Goal: Task Accomplishment & Management: Manage account settings

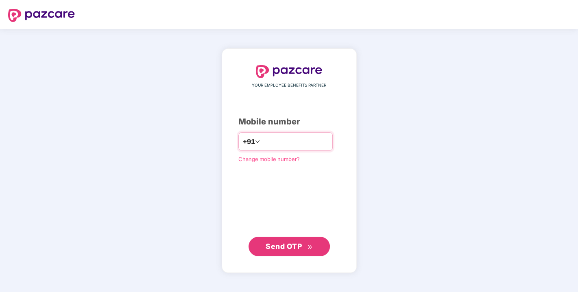
click at [270, 139] on input "number" at bounding box center [294, 141] width 67 height 13
click at [264, 142] on input "number" at bounding box center [294, 141] width 67 height 13
type input "**********"
click at [286, 236] on div "**********" at bounding box center [289, 160] width 102 height 190
click at [286, 236] on button "Send OTP" at bounding box center [288, 246] width 81 height 20
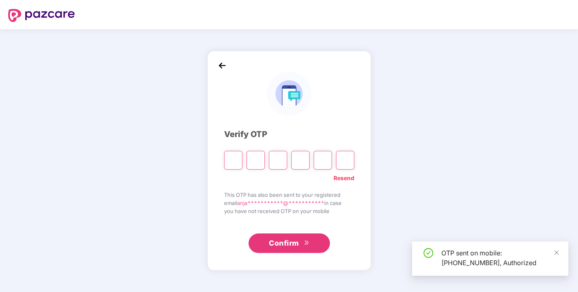
type input "*"
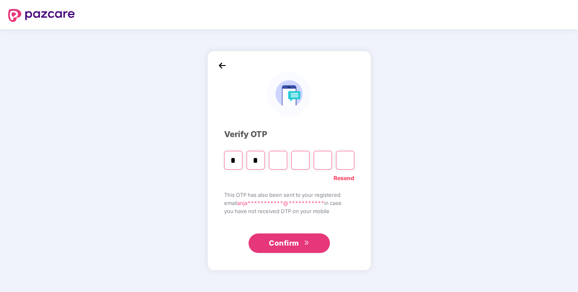
type input "*"
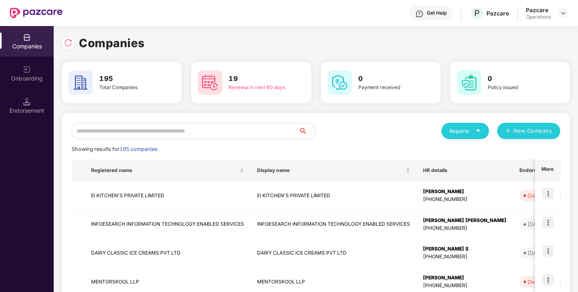
click at [142, 128] on input "text" at bounding box center [185, 131] width 227 height 16
click at [162, 112] on div "Companies 195 Total Companies 19 Renewal in next 60 days 0 Payment received 0 P…" at bounding box center [316, 274] width 508 height 480
click at [136, 130] on input "text" at bounding box center [185, 131] width 227 height 16
click at [178, 105] on div "Companies 195 Total Companies 19 Renewal in next 60 days 0 Payment received 0 P…" at bounding box center [316, 274] width 508 height 480
click at [210, 111] on div "Companies 195 Total Companies 19 Renewal in next 60 days 0 Payment received 0 P…" at bounding box center [316, 274] width 508 height 480
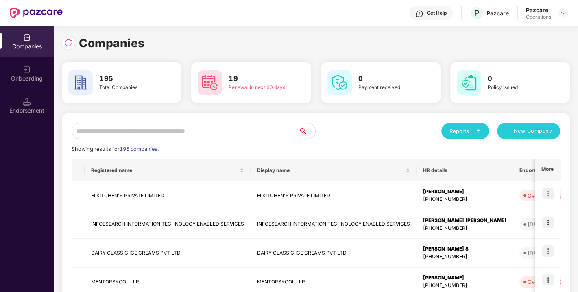
click at [161, 136] on input "text" at bounding box center [185, 131] width 227 height 16
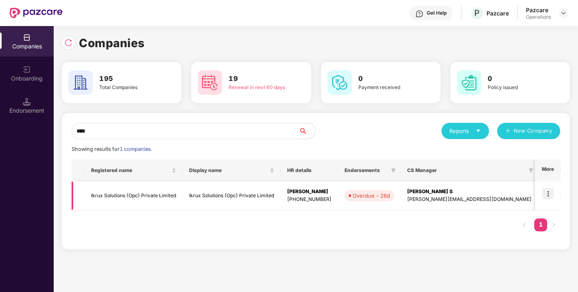
type input "****"
click at [122, 194] on td "Ikrux Solutions (Opc) Private Limited" at bounding box center [134, 195] width 98 height 29
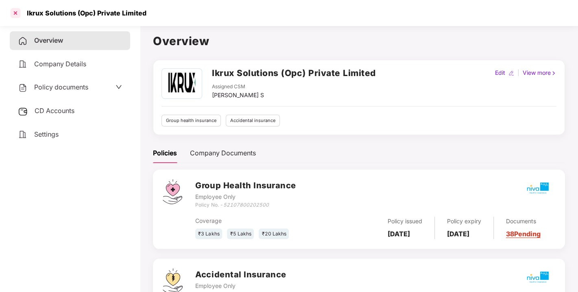
click at [13, 15] on div at bounding box center [15, 13] width 13 height 13
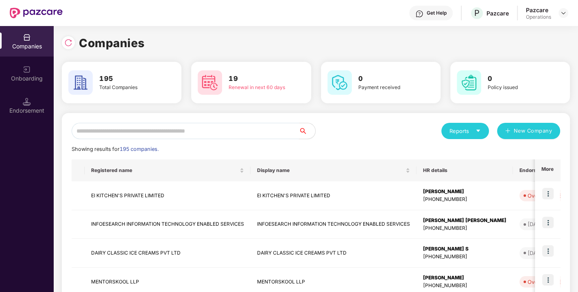
click at [152, 129] on input "text" at bounding box center [185, 131] width 227 height 16
click at [122, 124] on input "text" at bounding box center [185, 131] width 227 height 16
click at [123, 125] on input "text" at bounding box center [185, 131] width 227 height 16
click at [131, 130] on input "text" at bounding box center [185, 131] width 227 height 16
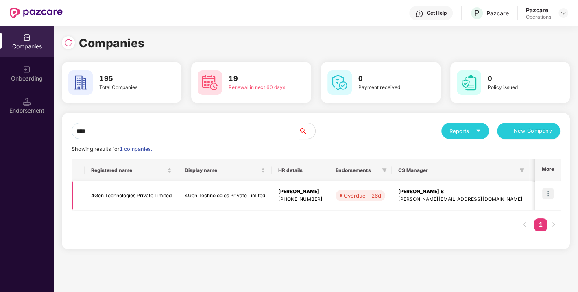
type input "****"
click at [111, 192] on td "4Gen Technologies Private Limited" at bounding box center [132, 195] width 94 height 29
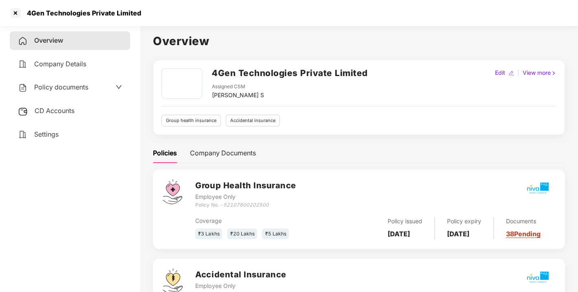
click at [72, 112] on span "CD Accounts" at bounding box center [55, 111] width 40 height 8
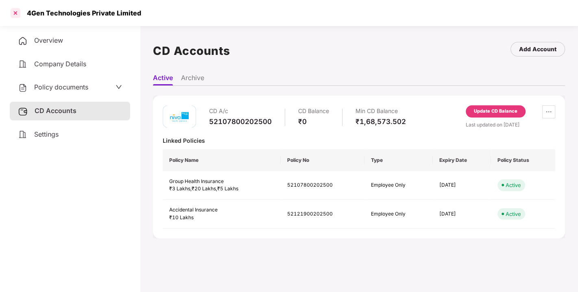
click at [15, 15] on div at bounding box center [15, 13] width 13 height 13
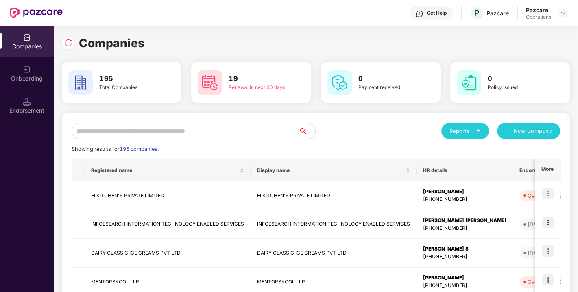
click at [120, 130] on input "text" at bounding box center [185, 131] width 227 height 16
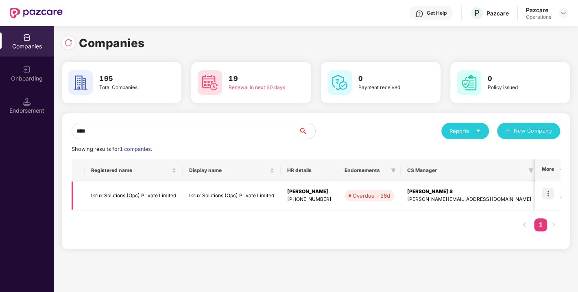
type input "****"
click at [122, 196] on td "Ikrux Solutions (Opc) Private Limited" at bounding box center [134, 195] width 98 height 29
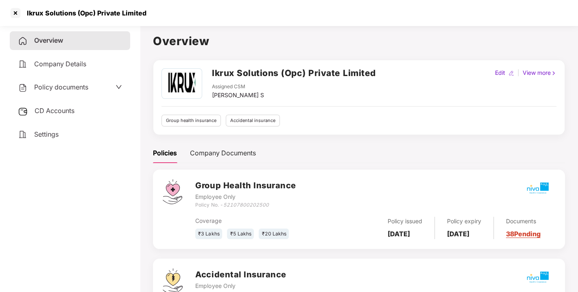
click at [60, 102] on div "CD Accounts" at bounding box center [70, 111] width 120 height 19
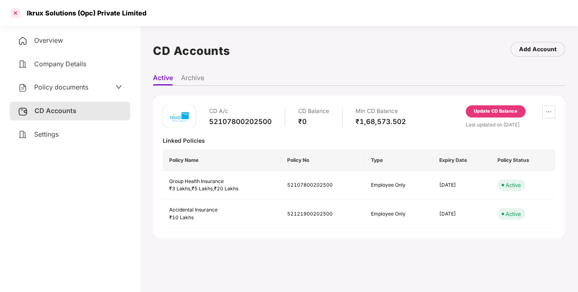
click at [13, 9] on div at bounding box center [15, 13] width 13 height 13
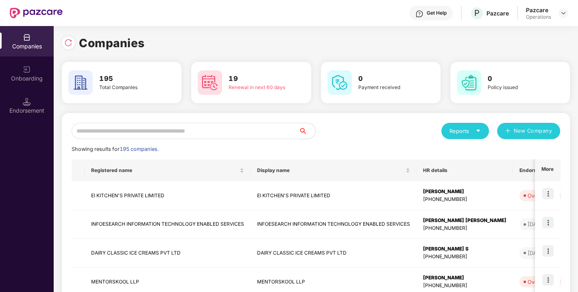
click at [159, 133] on input "text" at bounding box center [185, 131] width 227 height 16
click at [137, 130] on input "text" at bounding box center [185, 131] width 227 height 16
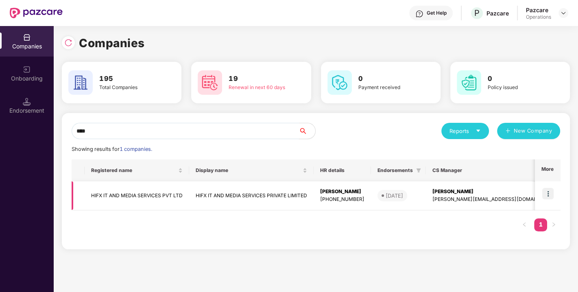
type input "****"
click at [123, 198] on td "HIFX IT AND MEDIA SERVICES PVT LTD" at bounding box center [137, 195] width 105 height 29
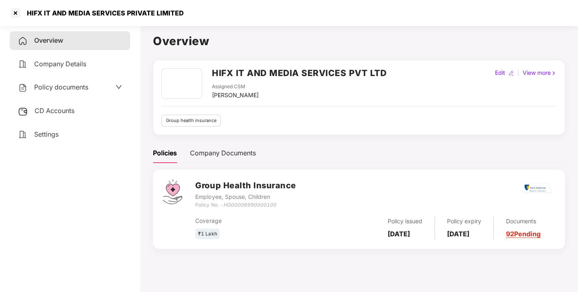
click at [223, 70] on h2 "HIFX IT AND MEDIA SERVICES PVT LTD" at bounding box center [299, 72] width 174 height 13
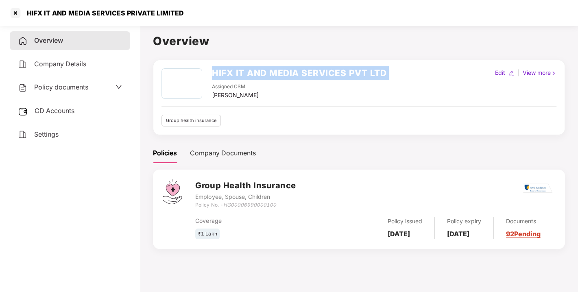
click at [223, 70] on h2 "HIFX IT AND MEDIA SERVICES PVT LTD" at bounding box center [299, 72] width 174 height 13
copy h2 "HIFX IT AND MEDIA SERVICES PVT LTD"
click at [223, 70] on h2 "HIFX IT AND MEDIA SERVICES PVT LTD" at bounding box center [299, 72] width 174 height 13
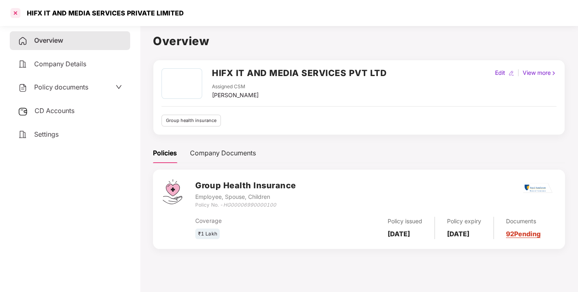
click at [15, 10] on div at bounding box center [15, 13] width 13 height 13
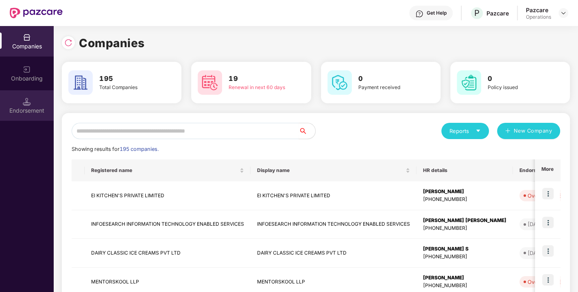
click at [32, 103] on div "Endorsement" at bounding box center [27, 105] width 54 height 31
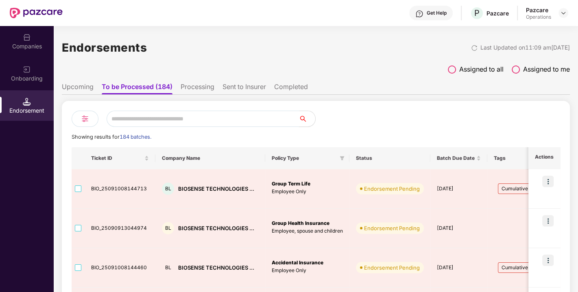
click at [160, 123] on input "text" at bounding box center [203, 119] width 192 height 16
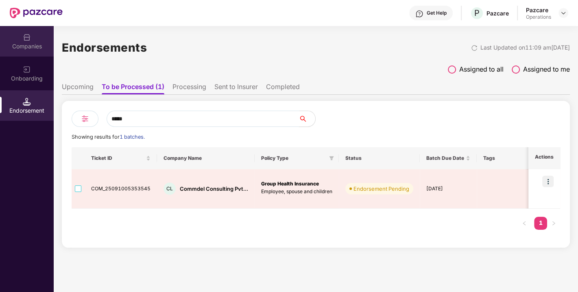
type input "*****"
click at [31, 40] on img at bounding box center [27, 37] width 8 height 8
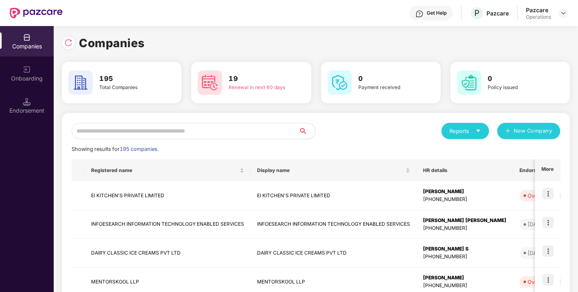
click at [163, 129] on input "text" at bounding box center [185, 131] width 227 height 16
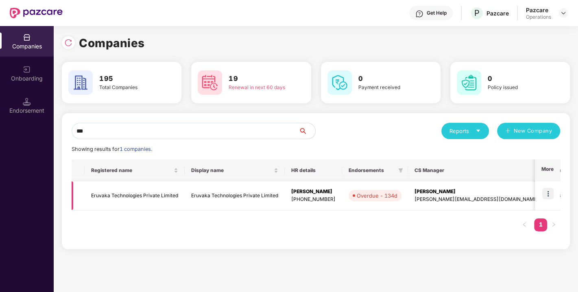
type input "***"
click at [131, 194] on td "Eruvaka Technologies Private Limited" at bounding box center [135, 195] width 100 height 29
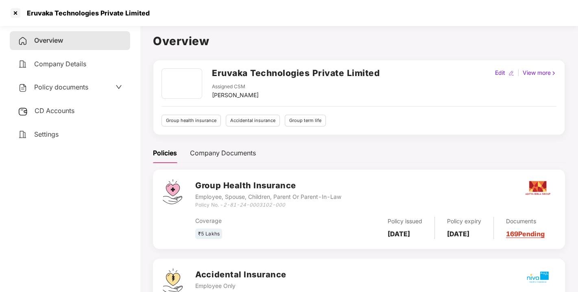
click at [228, 74] on h2 "Eruvaka Technologies Private Limited" at bounding box center [296, 72] width 168 height 13
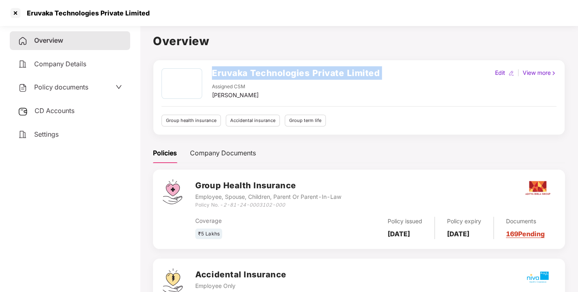
click at [228, 74] on h2 "Eruvaka Technologies Private Limited" at bounding box center [296, 72] width 168 height 13
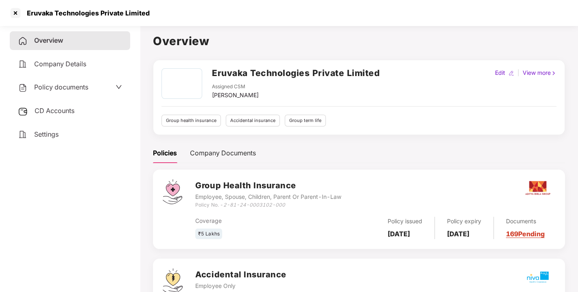
click at [291, 92] on div "Assigned CSM [PERSON_NAME]" at bounding box center [296, 91] width 168 height 17
click at [220, 72] on h2 "Eruvaka Technologies Private Limited" at bounding box center [296, 72] width 168 height 13
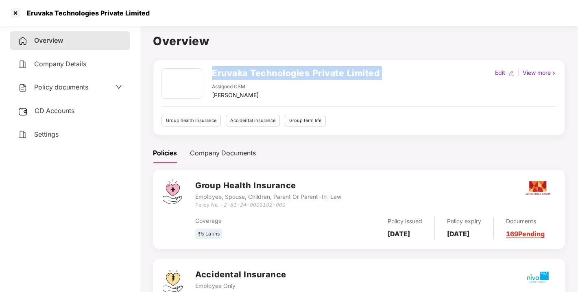
click at [220, 72] on h2 "Eruvaka Technologies Private Limited" at bounding box center [296, 72] width 168 height 13
copy h2 "Eruvaka Technologies Private Limited"
click at [220, 72] on h2 "Eruvaka Technologies Private Limited" at bounding box center [296, 72] width 168 height 13
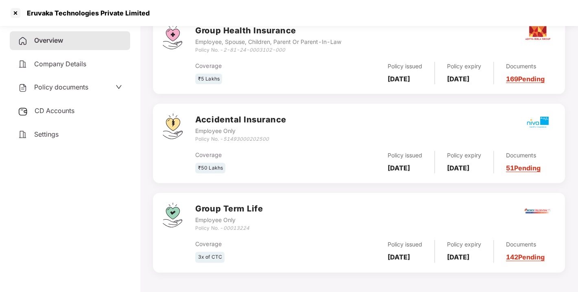
click at [239, 136] on icon "51493000202500" at bounding box center [246, 139] width 46 height 6
copy icon "51493000202500"
click at [11, 13] on div at bounding box center [15, 13] width 13 height 13
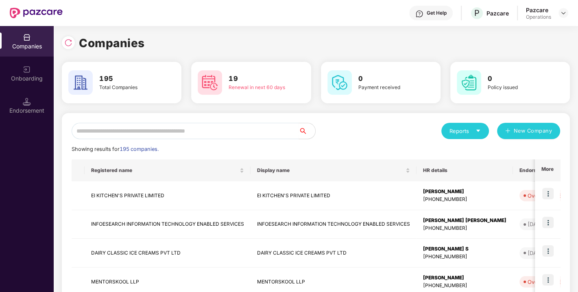
scroll to position [0, 0]
click at [108, 129] on input "text" at bounding box center [185, 131] width 227 height 16
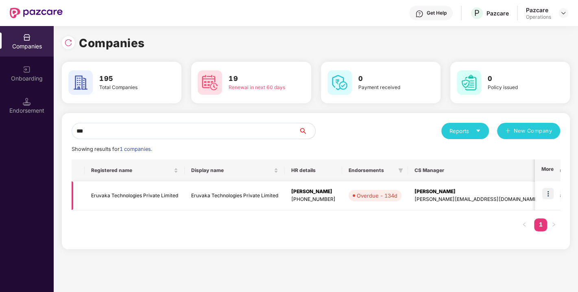
type input "***"
click at [549, 192] on img at bounding box center [547, 193] width 11 height 11
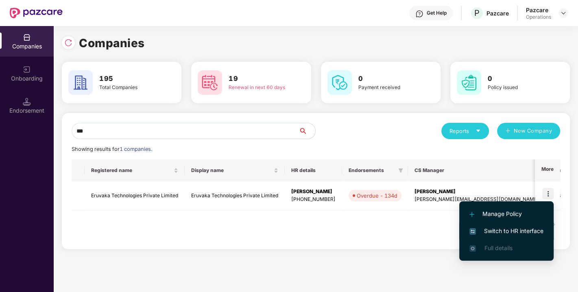
click at [508, 227] on span "Switch to HR interface" at bounding box center [506, 231] width 74 height 9
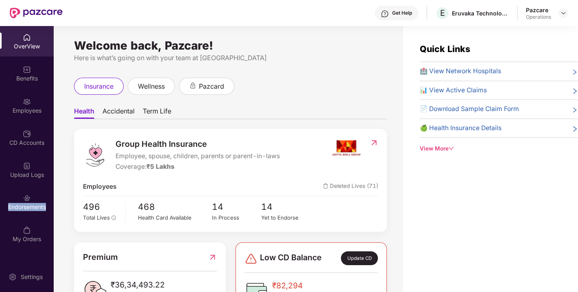
click at [18, 205] on div "Endorsements" at bounding box center [27, 207] width 54 height 8
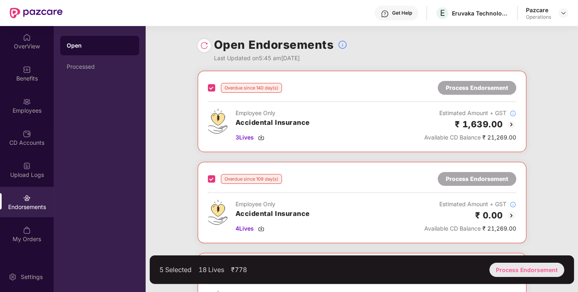
click at [523, 265] on div "Process Endorsement" at bounding box center [526, 270] width 75 height 14
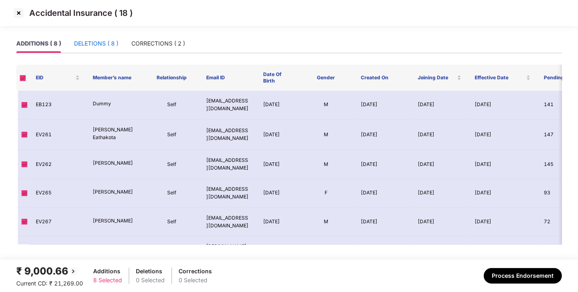
click at [98, 45] on div "DELETIONS ( 8 )" at bounding box center [96, 43] width 44 height 9
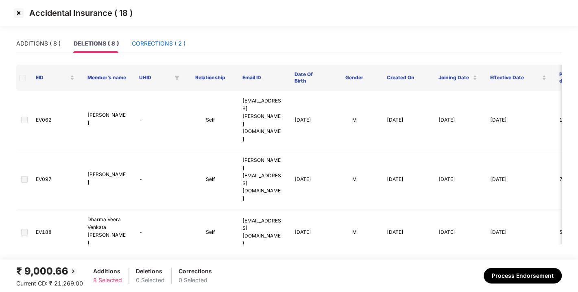
click at [159, 44] on div "CORRECTIONS ( 2 )" at bounding box center [159, 43] width 54 height 9
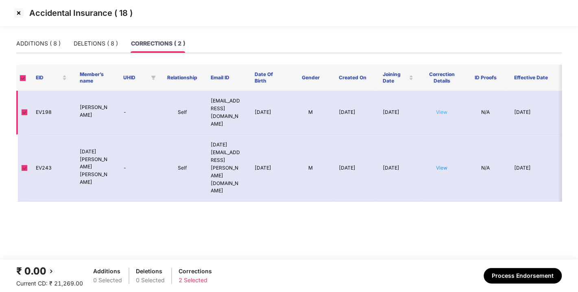
click at [440, 109] on link "View" at bounding box center [441, 112] width 11 height 6
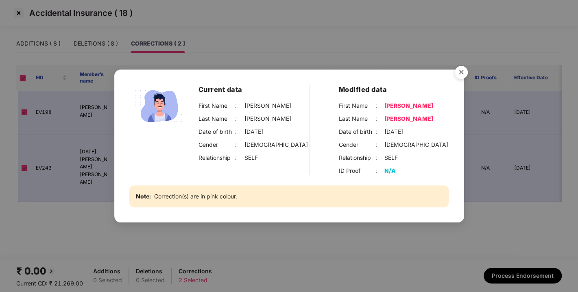
click at [462, 73] on img "Close" at bounding box center [461, 73] width 23 height 23
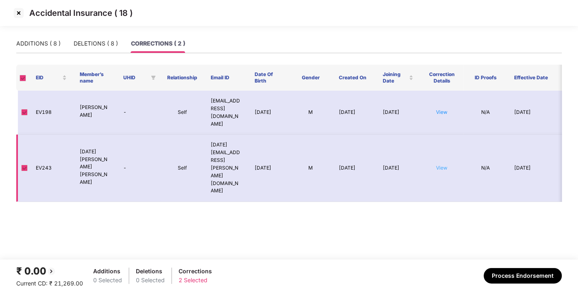
click at [442, 165] on link "View" at bounding box center [441, 168] width 11 height 6
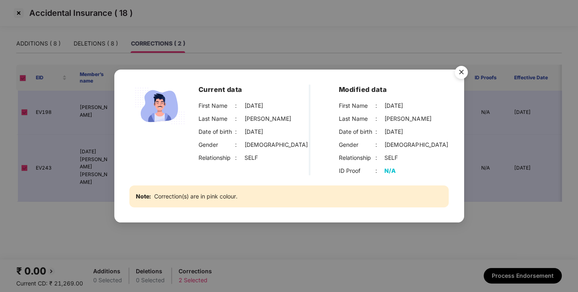
click at [461, 71] on img "Close" at bounding box center [461, 73] width 23 height 23
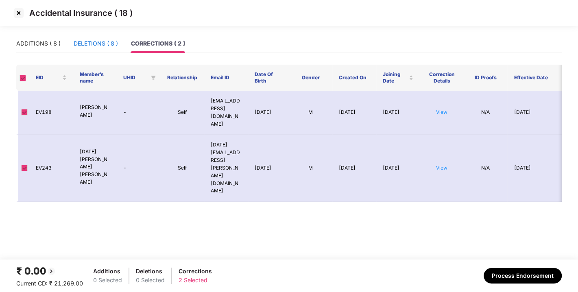
click at [98, 39] on div "DELETIONS ( 8 )" at bounding box center [96, 43] width 44 height 9
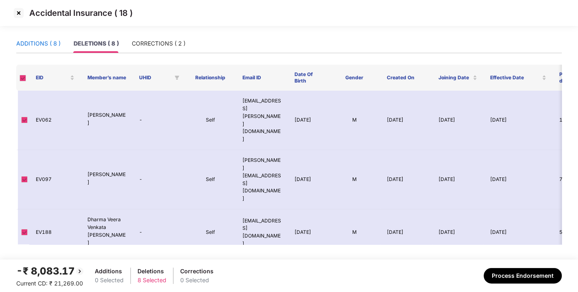
click at [30, 46] on div "ADDITIONS ( 8 )" at bounding box center [38, 43] width 44 height 9
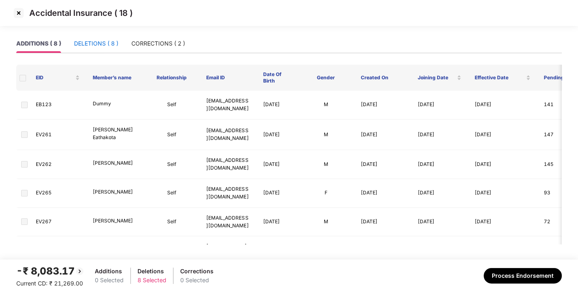
click at [79, 43] on div "DELETIONS ( 8 )" at bounding box center [96, 43] width 44 height 9
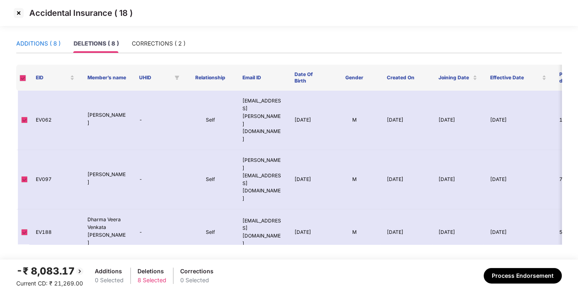
click at [43, 40] on div "ADDITIONS ( 8 )" at bounding box center [38, 43] width 44 height 9
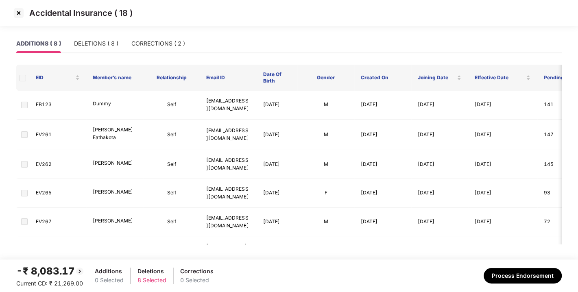
click at [23, 75] on span at bounding box center [23, 78] width 7 height 7
click at [93, 41] on div "DELETIONS ( 8 )" at bounding box center [96, 43] width 44 height 9
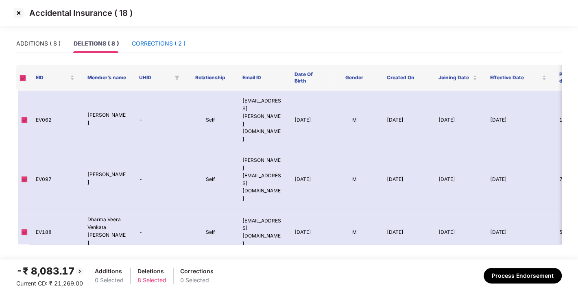
click at [160, 41] on div "CORRECTIONS ( 2 )" at bounding box center [159, 43] width 54 height 9
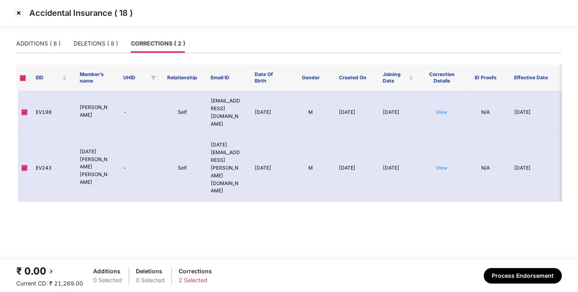
click at [23, 78] on span at bounding box center [23, 78] width 7 height 7
click at [31, 44] on div "ADDITIONS ( 8 )" at bounding box center [38, 43] width 44 height 9
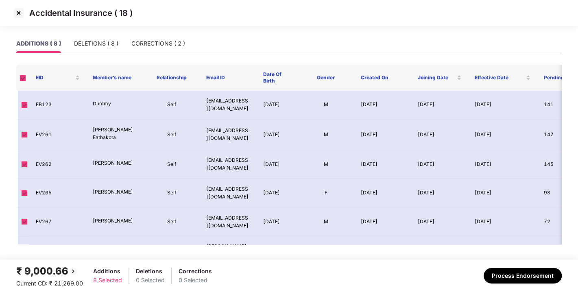
click at [19, 13] on img at bounding box center [18, 13] width 13 height 13
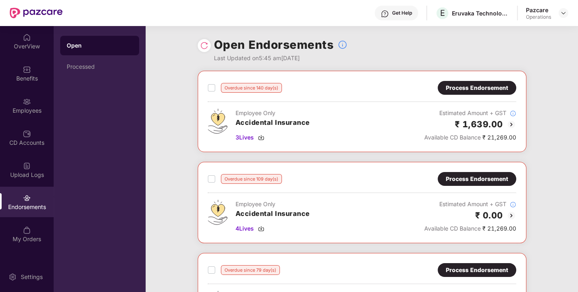
click at [475, 90] on div "Process Endorsement" at bounding box center [477, 87] width 62 height 9
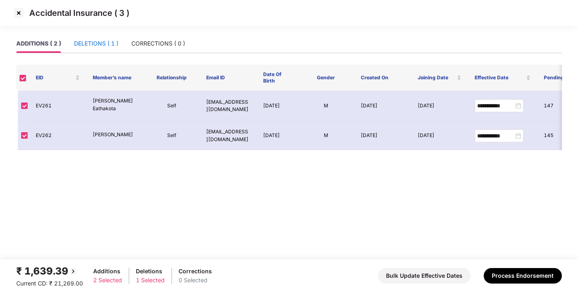
click at [102, 46] on div "DELETIONS ( 1 )" at bounding box center [96, 43] width 44 height 9
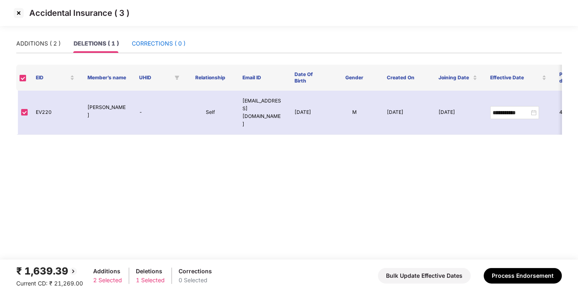
click at [150, 46] on div "CORRECTIONS ( 0 )" at bounding box center [159, 43] width 54 height 9
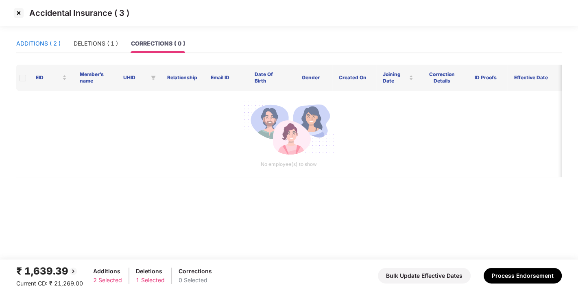
click at [36, 46] on div "ADDITIONS ( 2 )" at bounding box center [38, 43] width 44 height 9
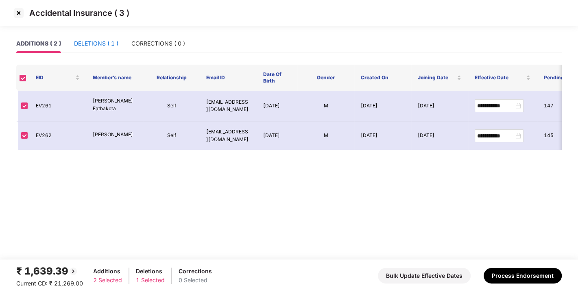
click at [94, 47] on div "DELETIONS ( 1 )" at bounding box center [96, 43] width 44 height 9
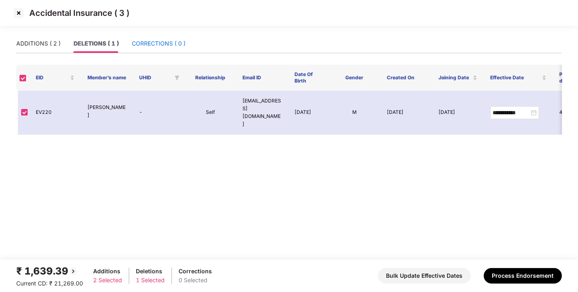
click at [157, 46] on div "CORRECTIONS ( 0 )" at bounding box center [159, 43] width 54 height 9
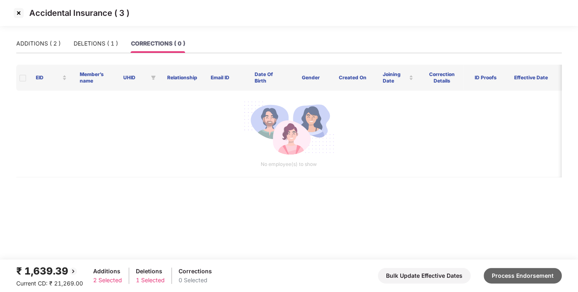
click at [503, 279] on button "Process Endorsement" at bounding box center [523, 275] width 78 height 15
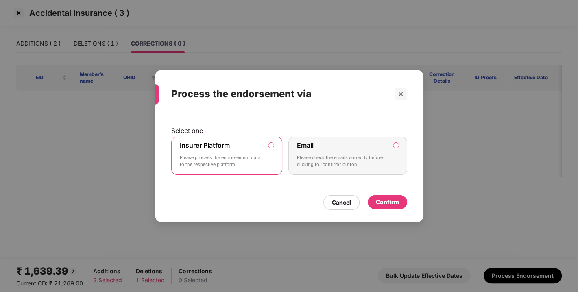
click at [387, 200] on div "Confirm" at bounding box center [387, 202] width 23 height 9
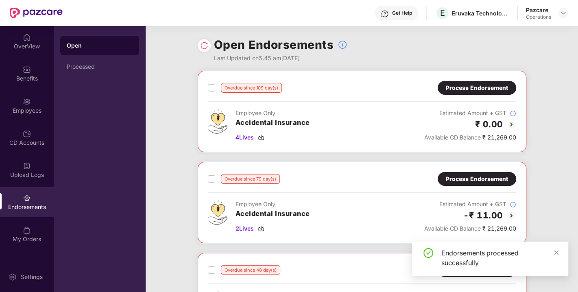
click at [462, 176] on div "Process Endorsement" at bounding box center [477, 178] width 62 height 9
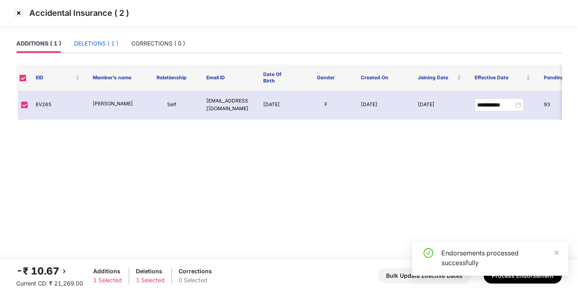
click at [107, 47] on div "DELETIONS ( 1 )" at bounding box center [96, 43] width 44 height 9
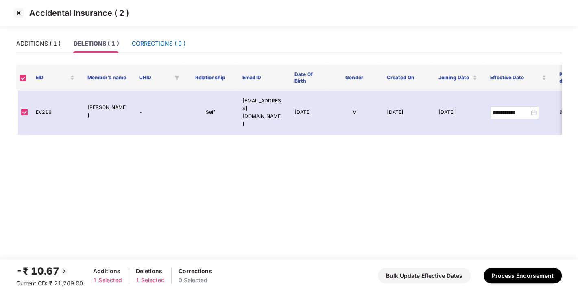
click at [155, 46] on div "CORRECTIONS ( 0 )" at bounding box center [159, 43] width 54 height 9
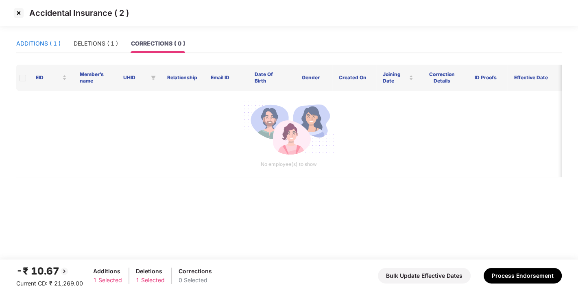
click at [46, 41] on div "ADDITIONS ( 1 )" at bounding box center [38, 43] width 44 height 9
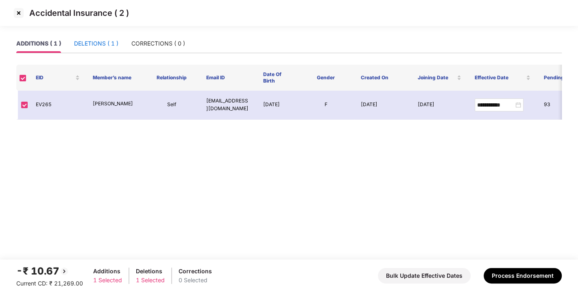
click at [99, 45] on div "DELETIONS ( 1 )" at bounding box center [96, 43] width 44 height 9
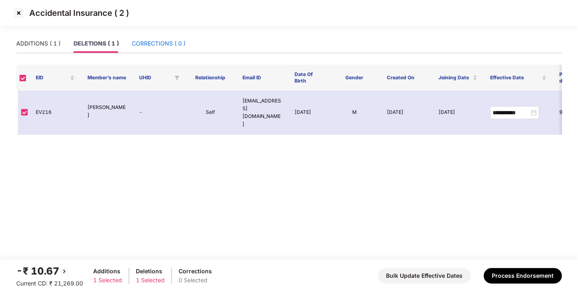
click at [178, 40] on div "CORRECTIONS ( 0 )" at bounding box center [159, 43] width 54 height 9
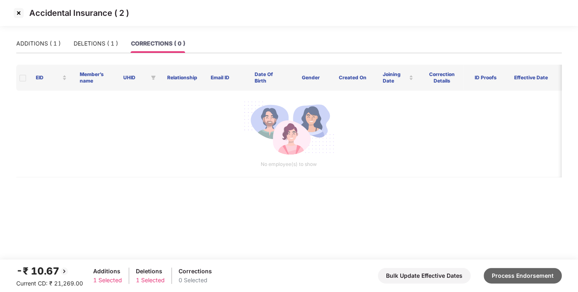
click at [518, 274] on button "Process Endorsement" at bounding box center [523, 275] width 78 height 15
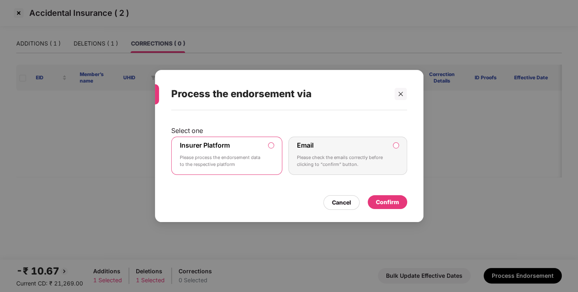
click at [387, 202] on div "Confirm" at bounding box center [387, 202] width 23 height 9
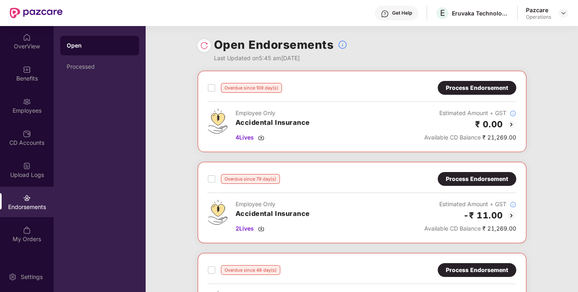
click at [203, 44] on img at bounding box center [204, 45] width 8 height 8
click at [468, 85] on div "Process Endorsement" at bounding box center [477, 87] width 62 height 9
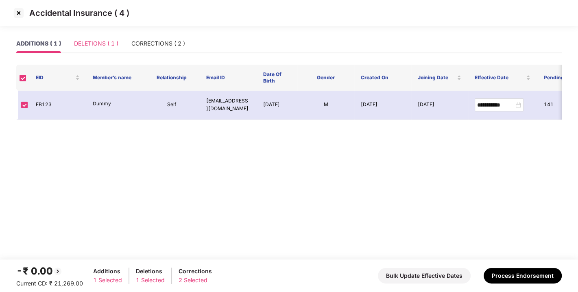
click at [98, 52] on div "DELETIONS ( 1 )" at bounding box center [96, 43] width 44 height 19
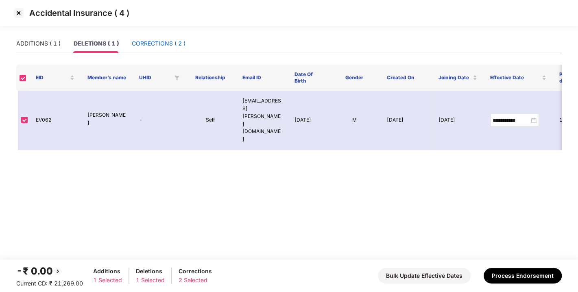
click at [152, 46] on div "CORRECTIONS ( 2 )" at bounding box center [159, 43] width 54 height 9
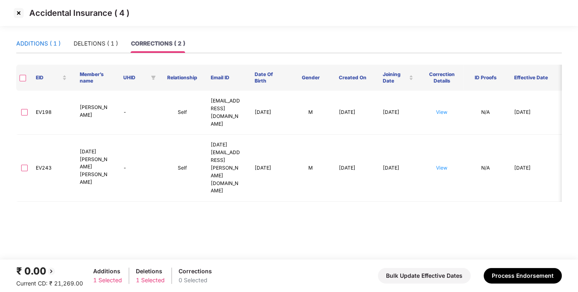
click at [39, 46] on div "ADDITIONS ( 1 )" at bounding box center [38, 43] width 44 height 9
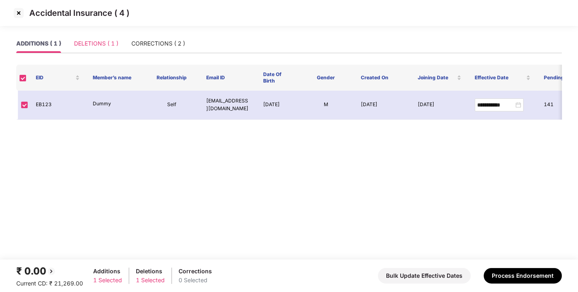
click at [95, 38] on div "DELETIONS ( 1 )" at bounding box center [96, 43] width 44 height 19
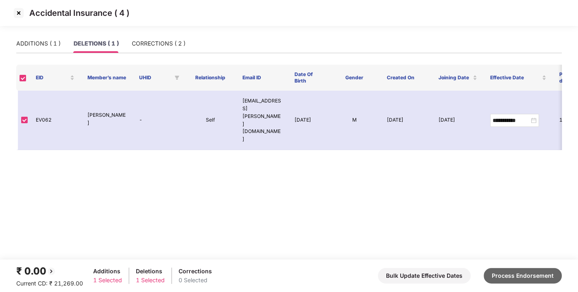
click at [519, 273] on button "Process Endorsement" at bounding box center [523, 275] width 78 height 15
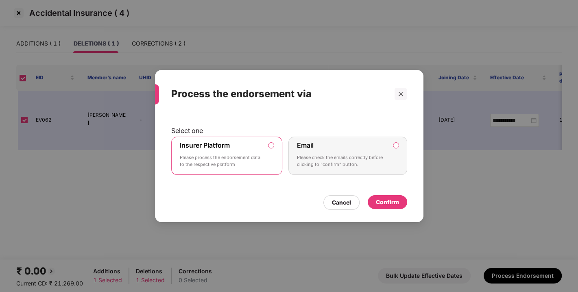
click at [386, 205] on div "Confirm" at bounding box center [387, 202] width 23 height 9
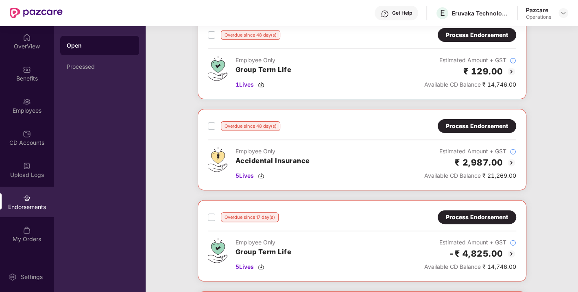
scroll to position [147, 0]
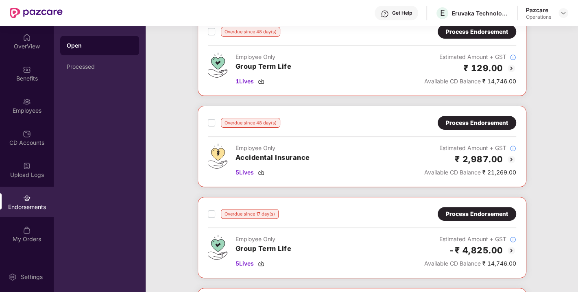
click at [468, 124] on div "Process Endorsement" at bounding box center [477, 122] width 62 height 9
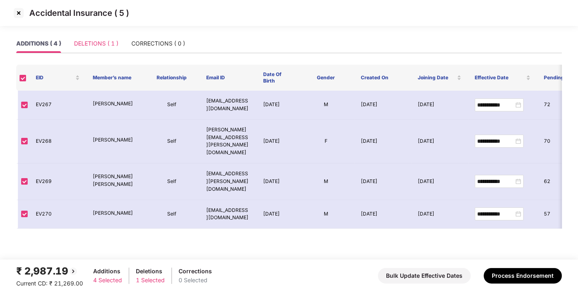
click at [110, 50] on div "DELETIONS ( 1 )" at bounding box center [96, 43] width 44 height 19
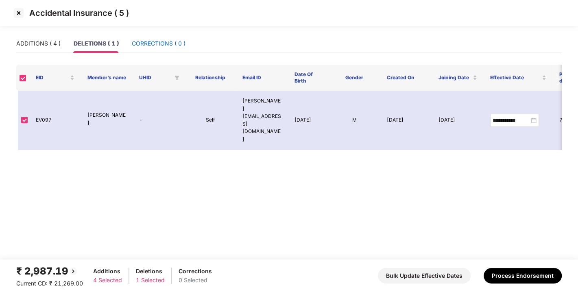
click at [161, 48] on div "CORRECTIONS ( 0 )" at bounding box center [159, 43] width 54 height 9
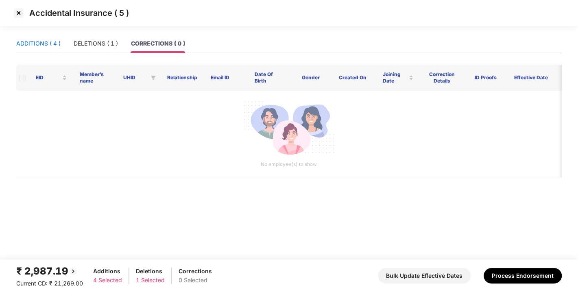
click at [39, 42] on div "ADDITIONS ( 4 )" at bounding box center [38, 43] width 44 height 9
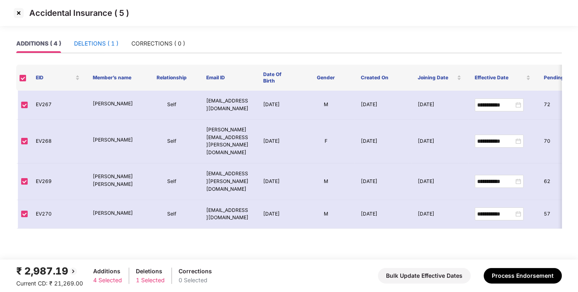
click at [74, 44] on div "DELETIONS ( 1 )" at bounding box center [96, 43] width 44 height 9
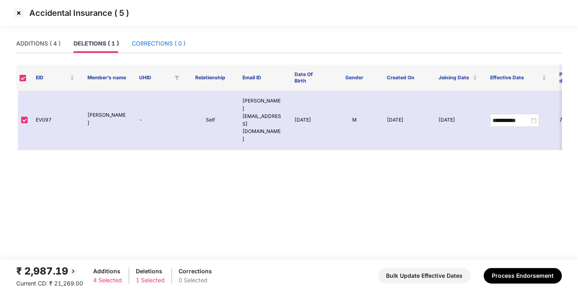
click at [166, 40] on div "CORRECTIONS ( 0 )" at bounding box center [159, 43] width 54 height 9
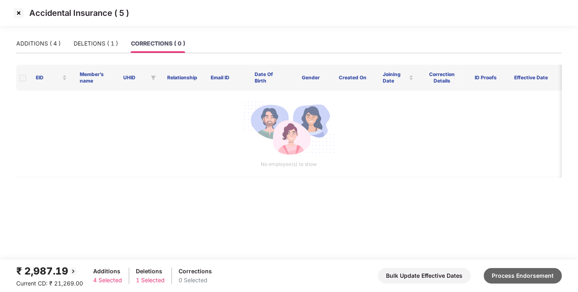
click at [528, 276] on button "Process Endorsement" at bounding box center [523, 275] width 78 height 15
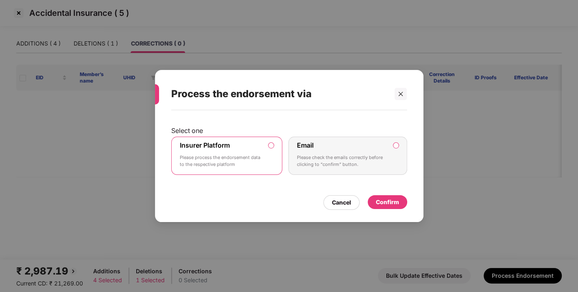
click at [382, 202] on div "Confirm" at bounding box center [387, 202] width 23 height 9
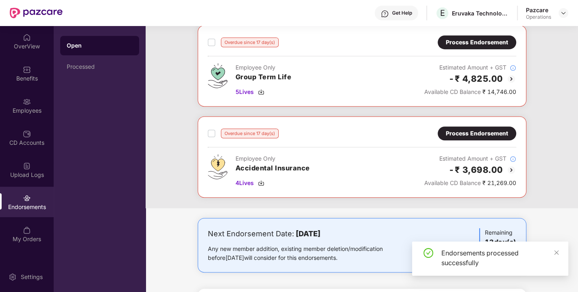
scroll to position [314, 0]
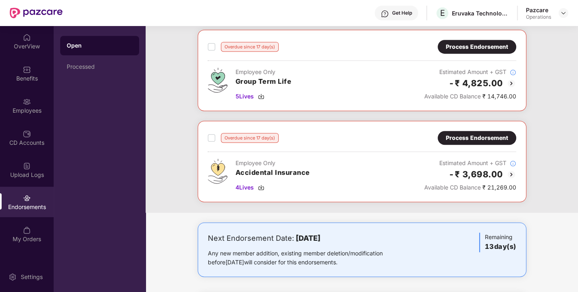
click at [467, 135] on div "Process Endorsement" at bounding box center [477, 137] width 62 height 9
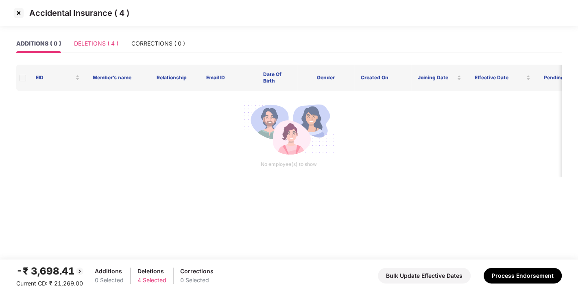
click at [94, 50] on div "DELETIONS ( 4 )" at bounding box center [96, 43] width 44 height 19
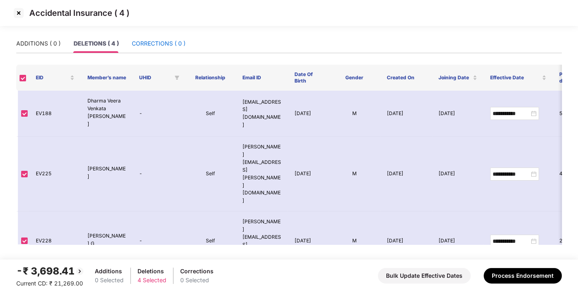
click at [145, 48] on div "CORRECTIONS ( 0 )" at bounding box center [159, 43] width 54 height 9
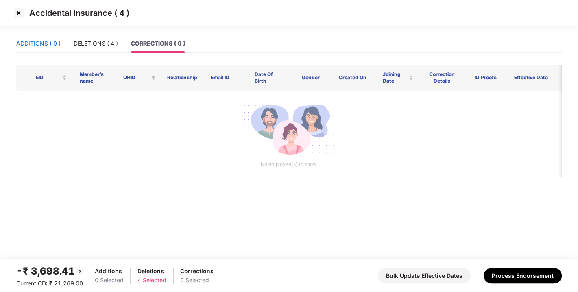
click at [48, 43] on div "ADDITIONS ( 0 )" at bounding box center [38, 43] width 44 height 9
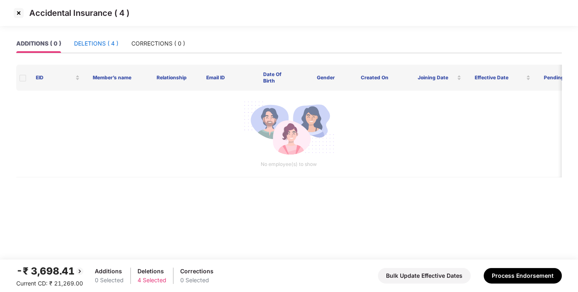
click at [117, 41] on div "DELETIONS ( 4 )" at bounding box center [96, 43] width 44 height 9
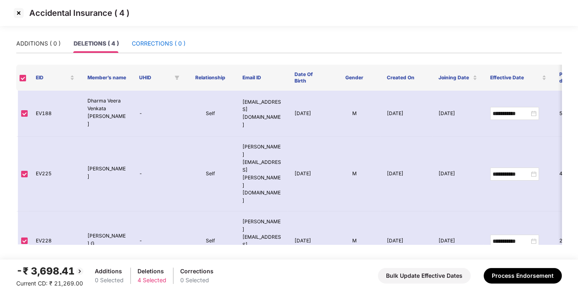
click at [165, 41] on div "CORRECTIONS ( 0 )" at bounding box center [159, 43] width 54 height 9
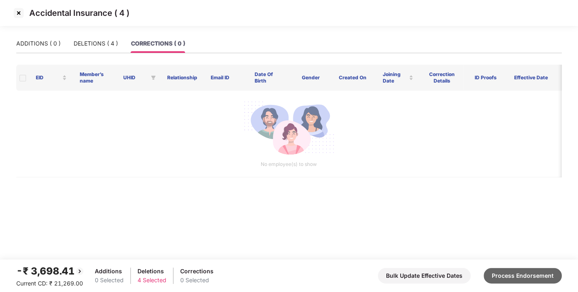
click at [519, 278] on button "Process Endorsement" at bounding box center [523, 275] width 78 height 15
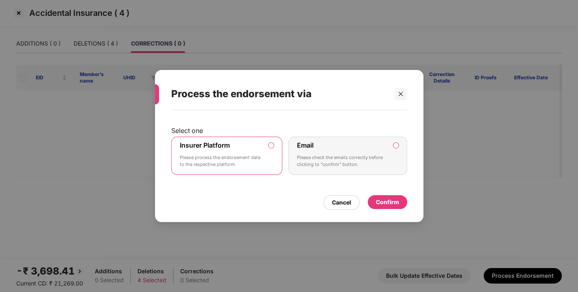
click at [387, 207] on div "Confirm" at bounding box center [387, 202] width 39 height 14
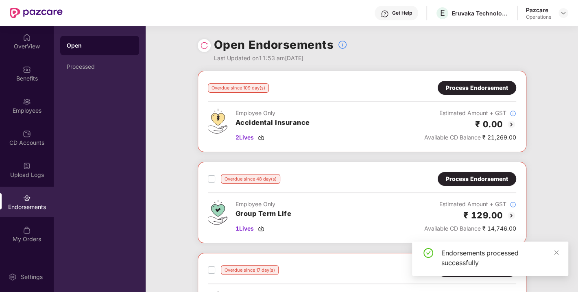
click at [203, 46] on img at bounding box center [204, 45] width 8 height 8
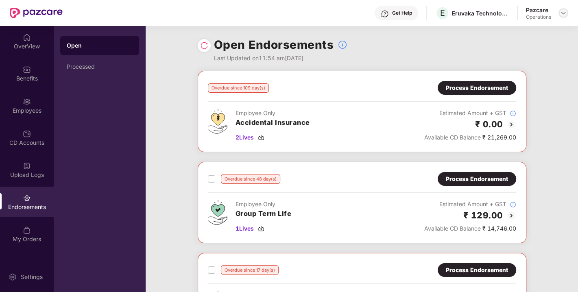
click at [562, 15] on img at bounding box center [563, 13] width 7 height 7
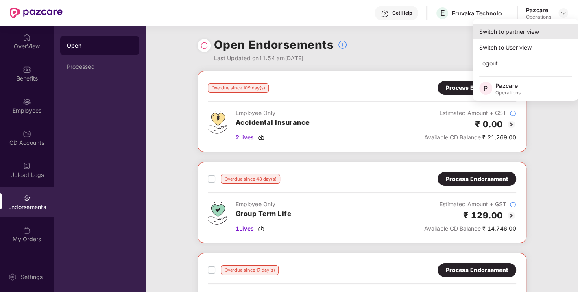
click at [522, 31] on div "Switch to partner view" at bounding box center [526, 32] width 106 height 16
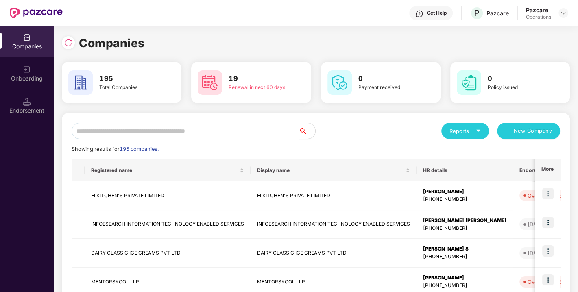
click at [233, 130] on input "text" at bounding box center [185, 131] width 227 height 16
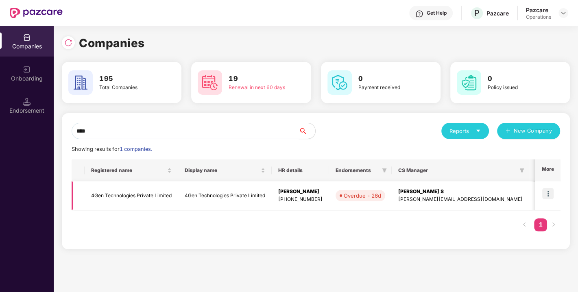
type input "****"
click at [115, 197] on td "4Gen Technologies Private Limited" at bounding box center [132, 195] width 94 height 29
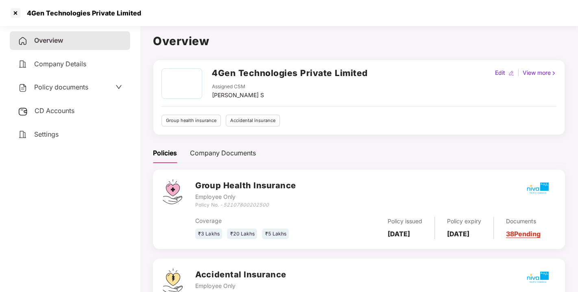
click at [70, 85] on span "Policy documents" at bounding box center [61, 87] width 54 height 8
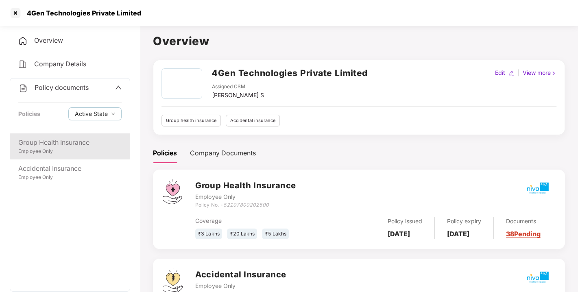
click at [42, 141] on div "Group Health Insurance" at bounding box center [69, 142] width 103 height 10
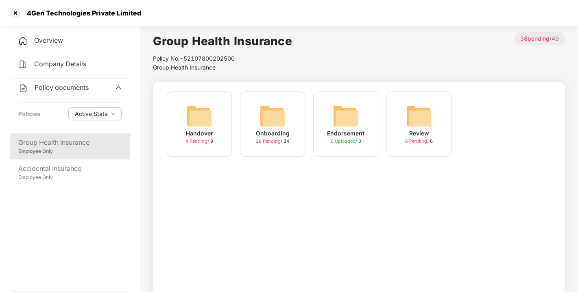
click at [287, 113] on div "Onboarding 28 Pending / 34" at bounding box center [272, 124] width 65 height 65
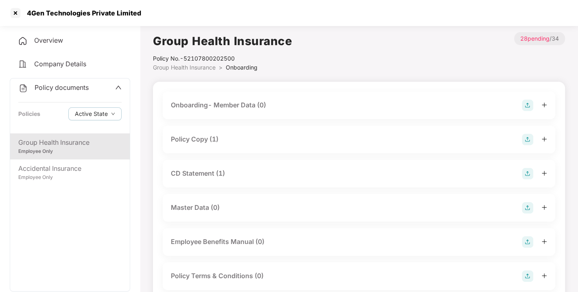
click at [196, 138] on div "Policy Copy (1)" at bounding box center [195, 139] width 48 height 10
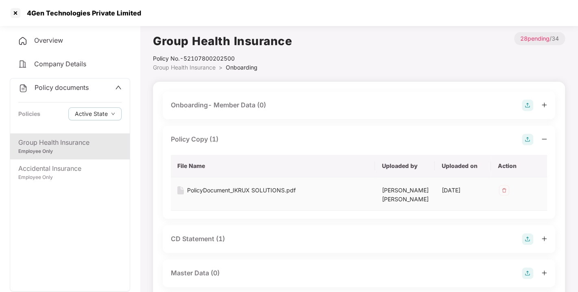
click at [226, 188] on div "PolicyDocument_IKRUX SOLUTIONS.pdf" at bounding box center [241, 190] width 109 height 9
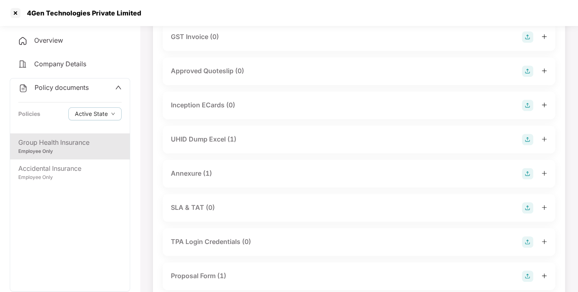
scroll to position [375, 0]
click at [184, 168] on div "Annexure (1)" at bounding box center [191, 172] width 41 height 10
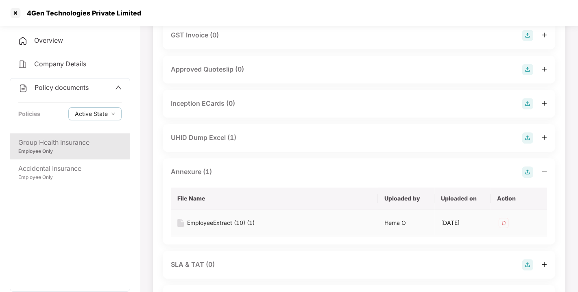
click at [204, 221] on div "EmployeeExtract (10) (1)" at bounding box center [221, 222] width 68 height 9
click at [216, 219] on div "EmployeeExtract (10) (1)" at bounding box center [221, 222] width 68 height 9
click at [16, 10] on div at bounding box center [15, 13] width 13 height 13
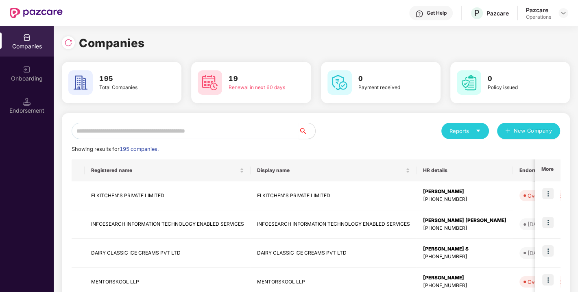
scroll to position [0, 0]
click at [131, 125] on input "text" at bounding box center [185, 131] width 227 height 16
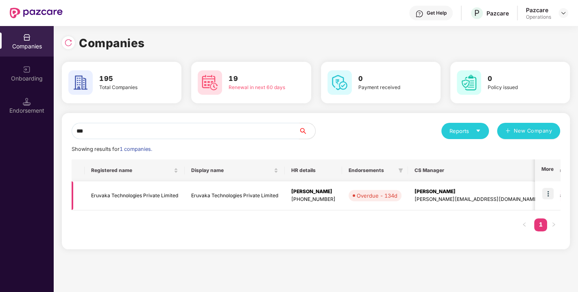
type input "***"
click at [546, 192] on img at bounding box center [547, 193] width 11 height 11
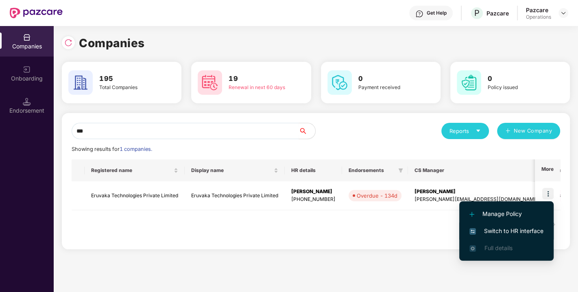
click at [504, 232] on span "Switch to HR interface" at bounding box center [506, 231] width 74 height 9
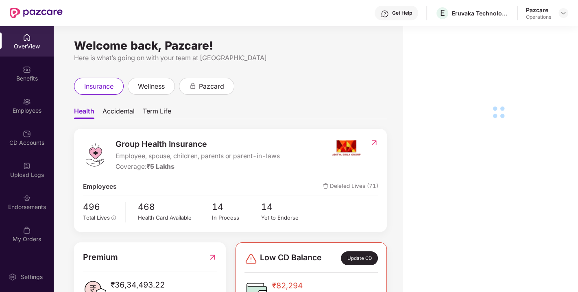
click at [37, 196] on div "Endorsements" at bounding box center [27, 202] width 54 height 31
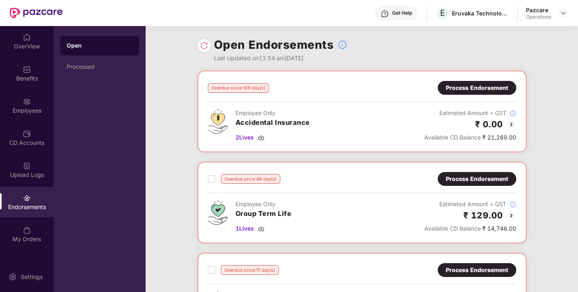
click at [464, 94] on div "Process Endorsement" at bounding box center [477, 88] width 78 height 14
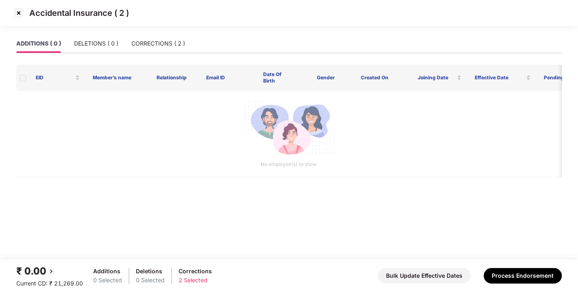
click at [18, 12] on img at bounding box center [18, 13] width 13 height 13
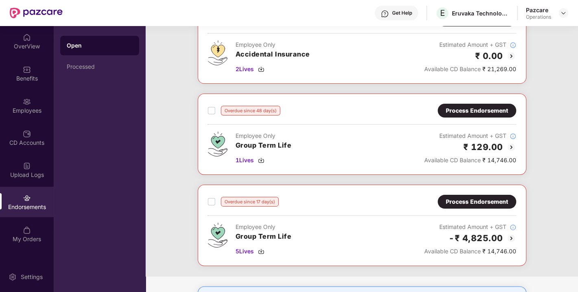
scroll to position [70, 0]
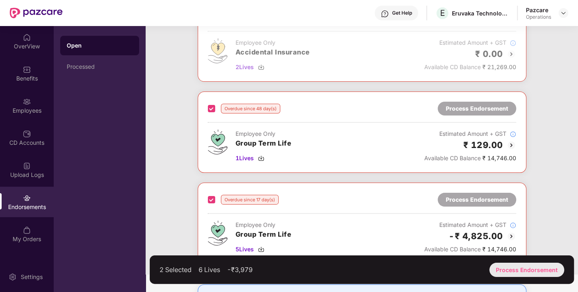
click at [519, 266] on div "Process Endorsement" at bounding box center [526, 270] width 75 height 14
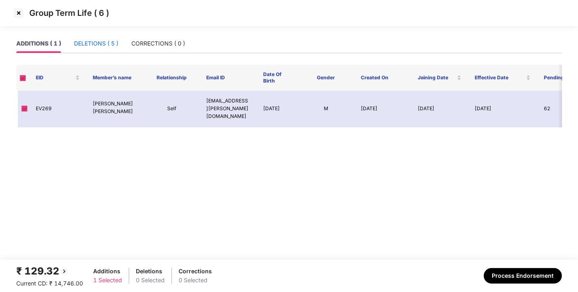
click at [99, 45] on div "DELETIONS ( 5 )" at bounding box center [96, 43] width 44 height 9
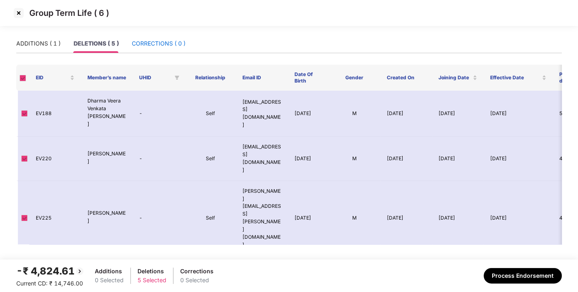
click at [157, 39] on div "CORRECTIONS ( 0 )" at bounding box center [159, 43] width 54 height 9
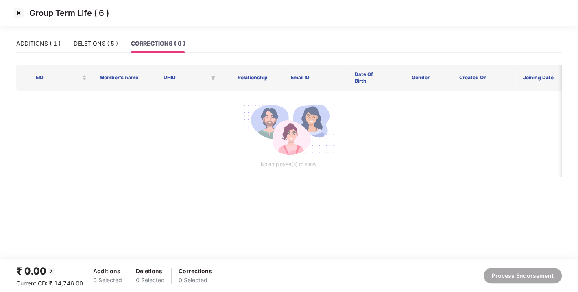
click at [42, 33] on div "Group Term Life ( 6 )" at bounding box center [289, 17] width 578 height 34
click at [39, 43] on div "ADDITIONS ( 1 )" at bounding box center [38, 43] width 44 height 9
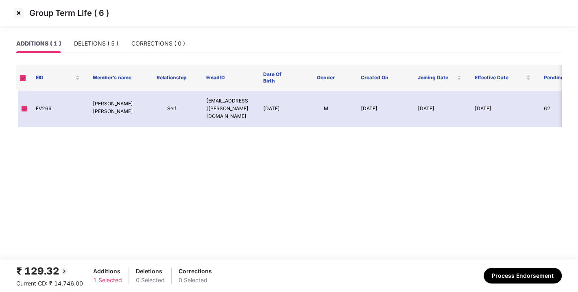
click at [121, 42] on div "ADDITIONS ( 1 ) DELETIONS ( 5 ) CORRECTIONS ( 0 )" at bounding box center [100, 43] width 169 height 19
click at [95, 43] on div "DELETIONS ( 5 )" at bounding box center [96, 43] width 44 height 9
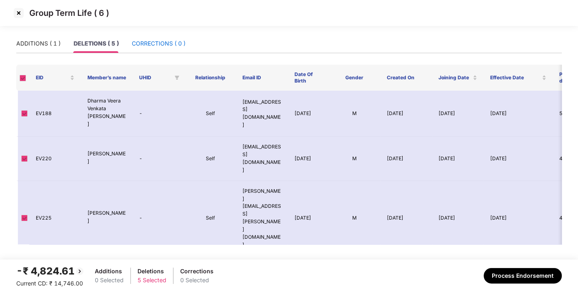
click at [155, 42] on div "CORRECTIONS ( 0 )" at bounding box center [159, 43] width 54 height 9
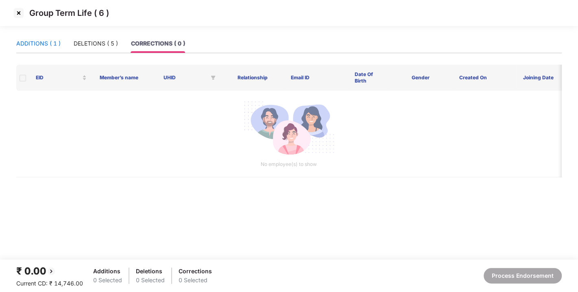
click at [36, 40] on div "ADDITIONS ( 1 )" at bounding box center [38, 43] width 44 height 9
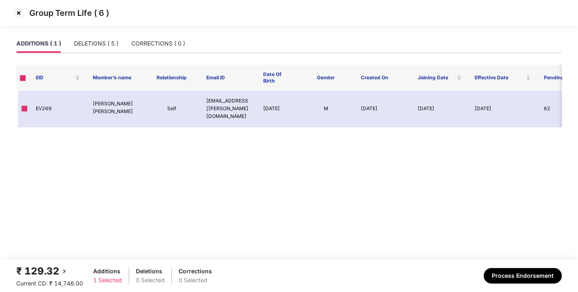
click at [73, 41] on div "ADDITIONS ( 1 ) DELETIONS ( 5 ) CORRECTIONS ( 0 )" at bounding box center [100, 43] width 169 height 19
click at [93, 44] on div "DELETIONS ( 5 )" at bounding box center [96, 43] width 44 height 9
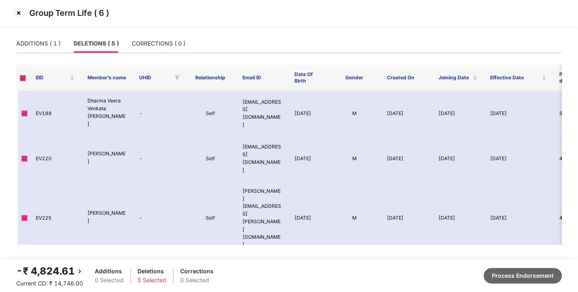
click at [517, 275] on button "Process Endorsement" at bounding box center [523, 275] width 78 height 15
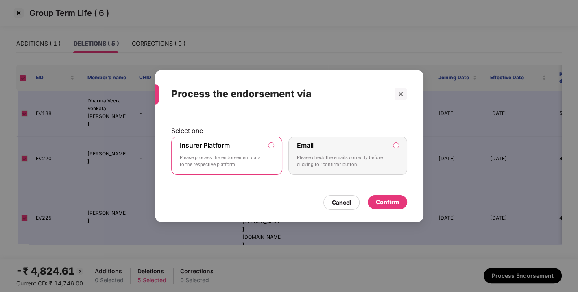
click at [379, 198] on div "Confirm" at bounding box center [387, 202] width 23 height 9
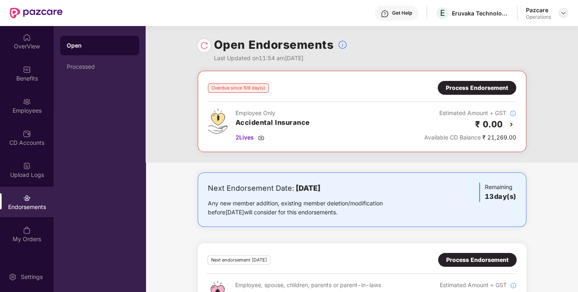
click at [561, 15] on img at bounding box center [563, 13] width 7 height 7
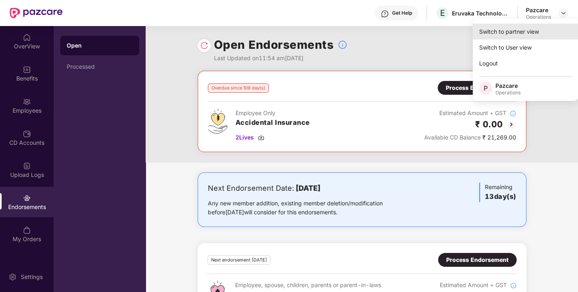
click at [529, 30] on div "Switch to partner view" at bounding box center [526, 32] width 106 height 16
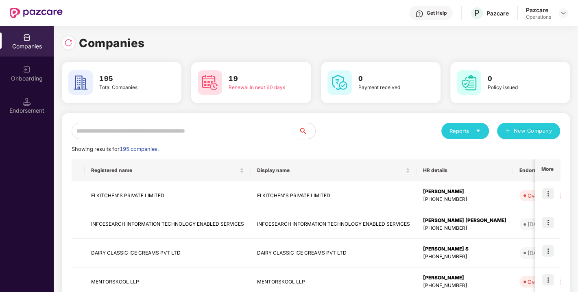
click at [185, 132] on input "text" at bounding box center [185, 131] width 227 height 16
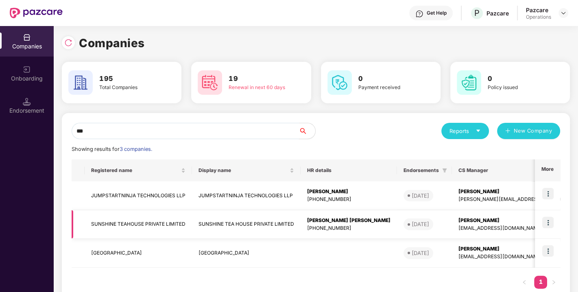
type input "***"
click at [123, 221] on td "SUNSHINE TEAHOUSE PRIVATE LIMITED" at bounding box center [138, 224] width 107 height 29
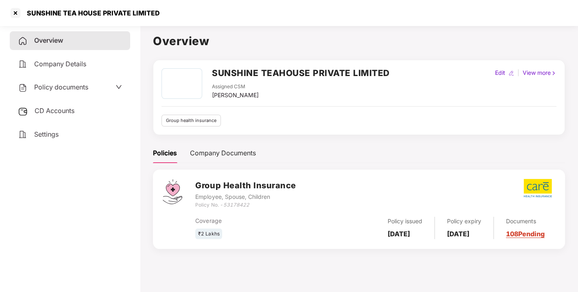
click at [235, 202] on icon "53178422" at bounding box center [236, 205] width 26 height 6
copy icon "53178422"
click at [235, 202] on icon "53178422" at bounding box center [236, 205] width 26 height 6
click at [277, 243] on div "Group Health Insurance Employee, Spouse, Children Policy No. - 53178422 Coverag…" at bounding box center [359, 209] width 412 height 79
click at [15, 9] on div at bounding box center [15, 13] width 13 height 13
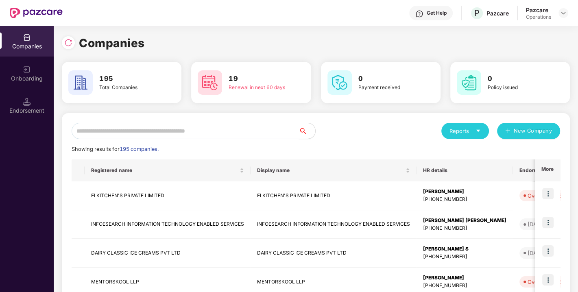
click at [123, 135] on input "text" at bounding box center [185, 131] width 227 height 16
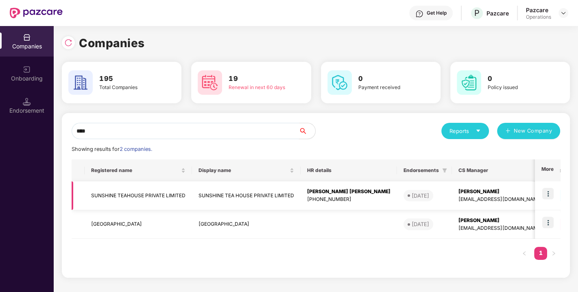
type input "****"
click at [547, 190] on img at bounding box center [547, 193] width 11 height 11
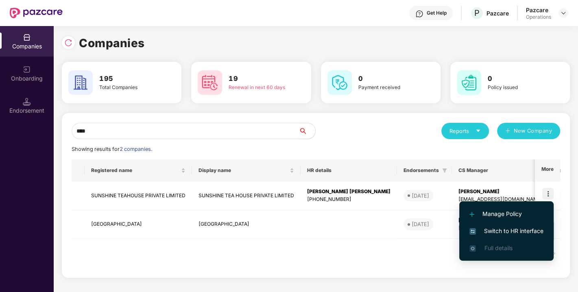
click at [506, 230] on span "Switch to HR interface" at bounding box center [506, 231] width 74 height 9
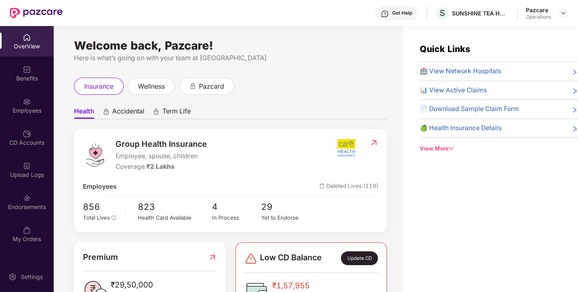
click at [28, 204] on div "Endorsements" at bounding box center [27, 207] width 54 height 8
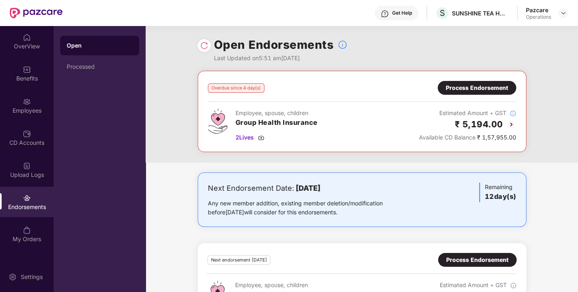
click at [482, 92] on div "Process Endorsement" at bounding box center [477, 87] width 62 height 9
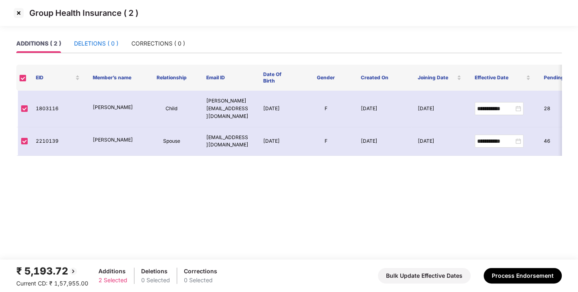
click at [109, 41] on div "DELETIONS ( 0 )" at bounding box center [96, 43] width 44 height 9
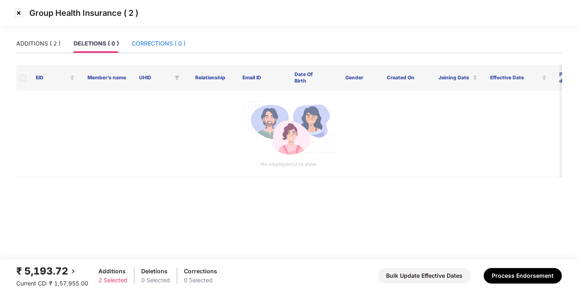
click at [148, 42] on div "CORRECTIONS ( 0 )" at bounding box center [159, 43] width 54 height 9
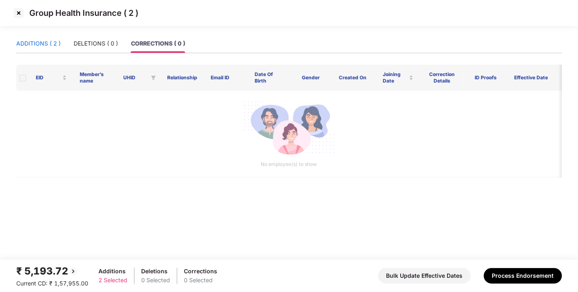
click at [45, 41] on div "ADDITIONS ( 2 )" at bounding box center [38, 43] width 44 height 9
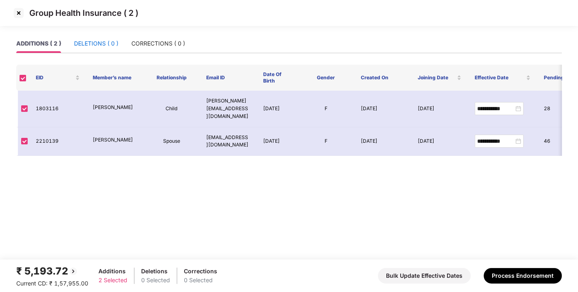
click at [89, 41] on div "DELETIONS ( 0 )" at bounding box center [96, 43] width 44 height 9
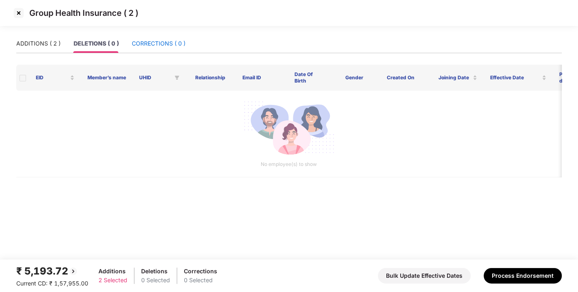
click at [155, 39] on div "CORRECTIONS ( 0 )" at bounding box center [159, 43] width 54 height 9
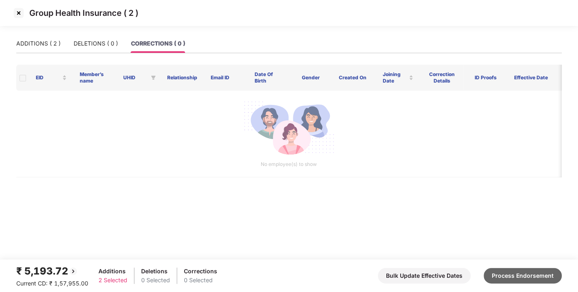
click at [513, 271] on button "Process Endorsement" at bounding box center [523, 275] width 78 height 15
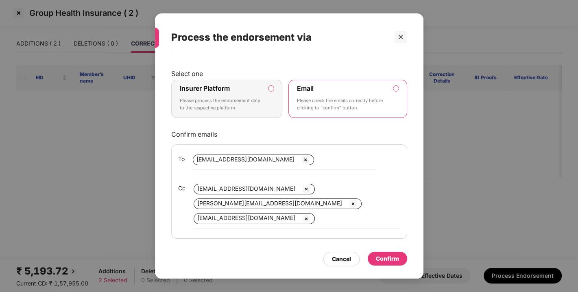
click at [270, 83] on label "Insurer Platform Please process the endorsement data to the respective platform" at bounding box center [226, 99] width 111 height 38
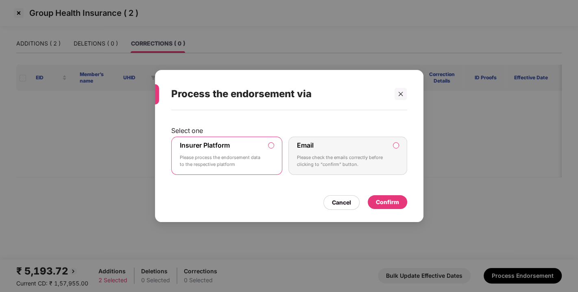
click at [388, 201] on div "Confirm" at bounding box center [387, 202] width 23 height 9
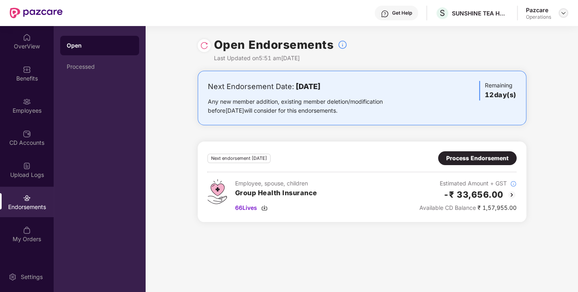
click at [562, 14] on img at bounding box center [563, 13] width 7 height 7
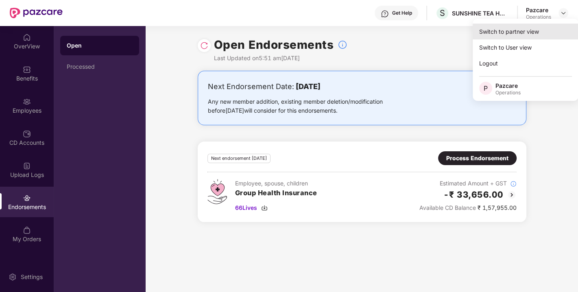
click at [512, 29] on div "Switch to partner view" at bounding box center [526, 32] width 106 height 16
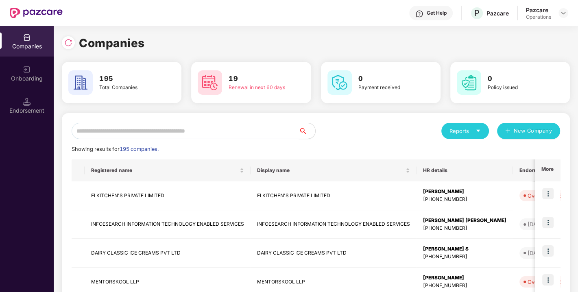
click at [198, 131] on input "text" at bounding box center [185, 131] width 227 height 16
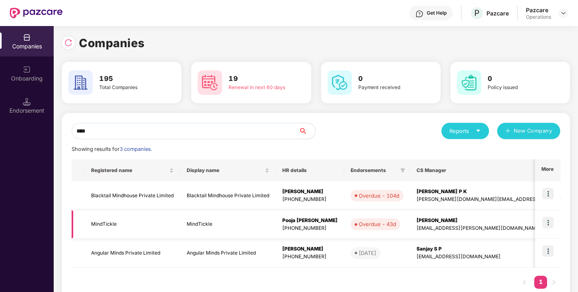
type input "****"
click at [105, 218] on td "MindTickle" at bounding box center [133, 224] width 96 height 29
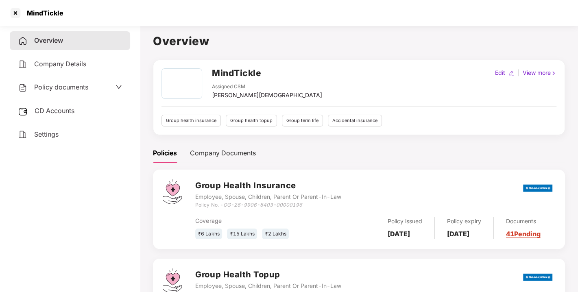
click at [233, 72] on h2 "MindTickle" at bounding box center [236, 72] width 49 height 13
copy h2 "MindTickle"
click at [9, 11] on div at bounding box center [15, 13] width 13 height 13
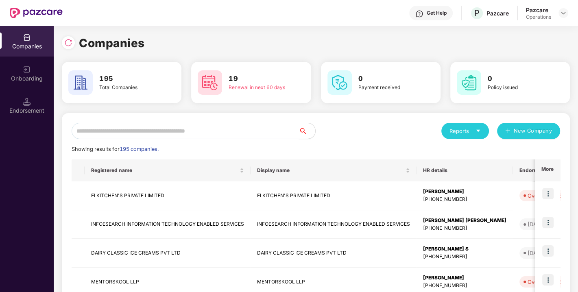
click at [166, 131] on input "text" at bounding box center [185, 131] width 227 height 16
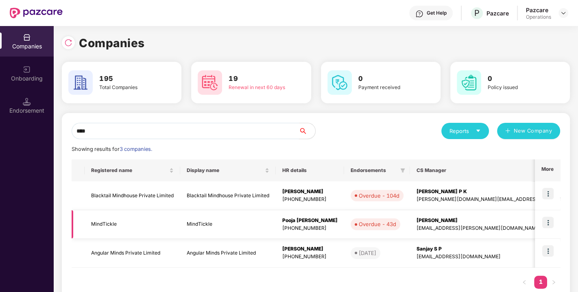
type input "****"
click at [543, 221] on img at bounding box center [547, 222] width 11 height 11
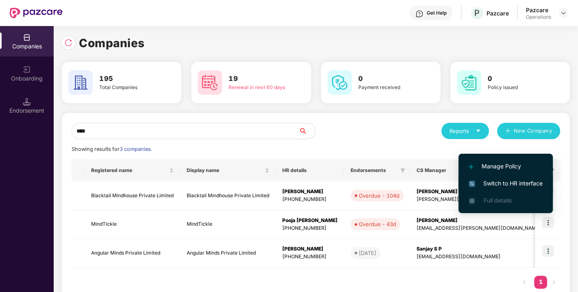
click at [501, 181] on span "Switch to HR interface" at bounding box center [505, 183] width 74 height 9
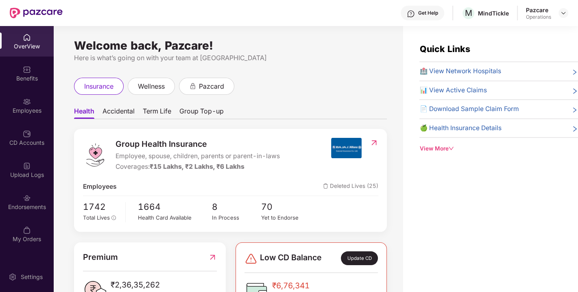
click at [28, 198] on img at bounding box center [27, 198] width 8 height 8
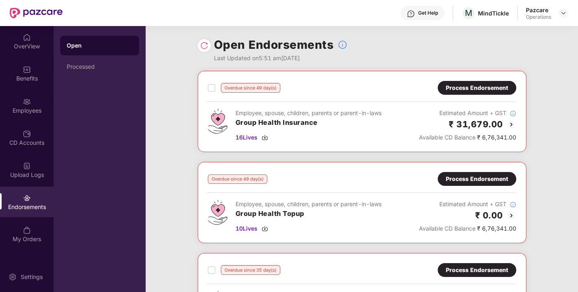
click at [472, 87] on div "Process Endorsement" at bounding box center [477, 87] width 62 height 9
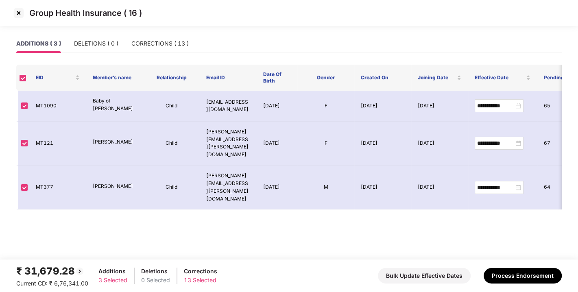
click at [18, 15] on img at bounding box center [18, 13] width 13 height 13
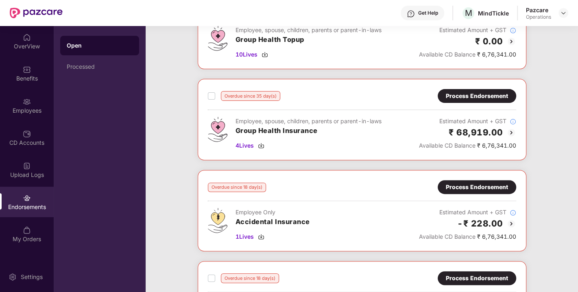
scroll to position [175, 0]
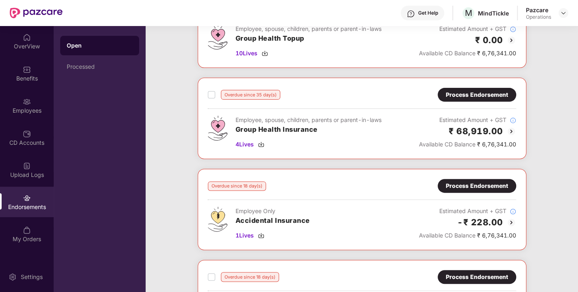
click at [484, 88] on div "Process Endorsement" at bounding box center [477, 95] width 78 height 14
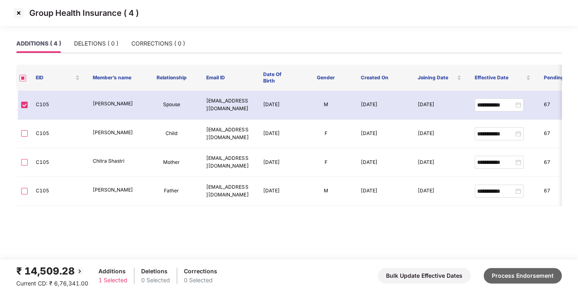
click at [516, 270] on button "Process Endorsement" at bounding box center [523, 275] width 78 height 15
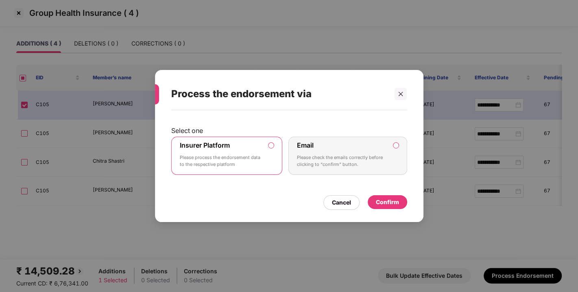
click at [384, 206] on div "Confirm" at bounding box center [387, 202] width 23 height 9
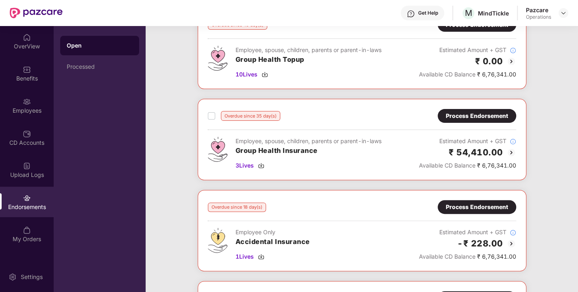
scroll to position [173, 0]
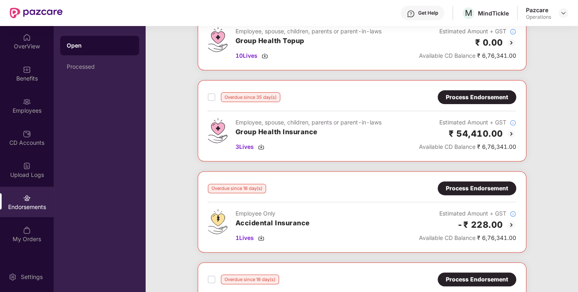
click at [463, 100] on div "Process Endorsement" at bounding box center [477, 97] width 62 height 9
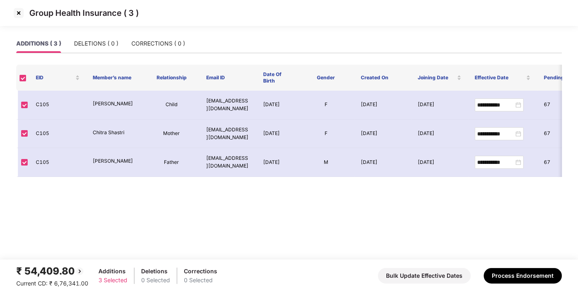
click at [20, 16] on img at bounding box center [18, 13] width 13 height 13
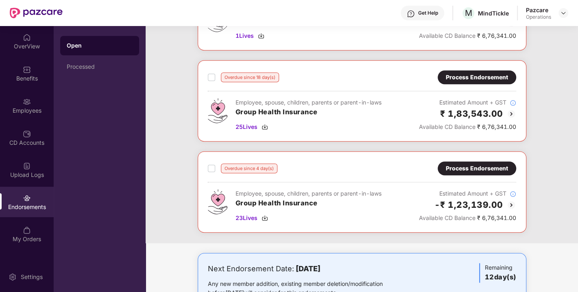
scroll to position [375, 0]
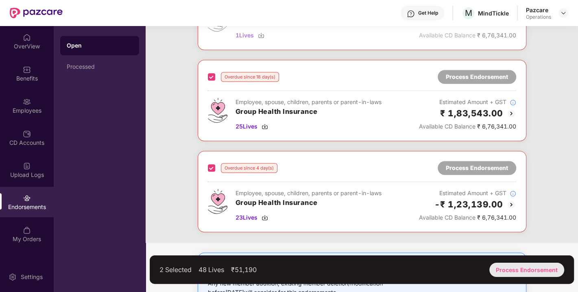
click at [521, 266] on div "Process Endorsement" at bounding box center [526, 270] width 75 height 14
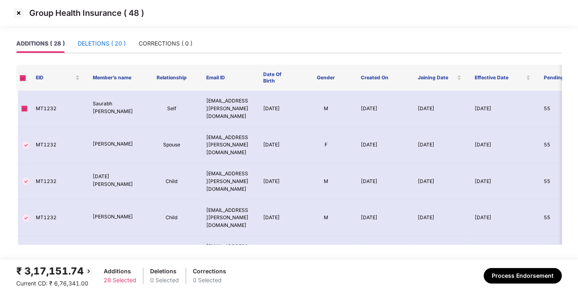
click at [115, 46] on div "DELETIONS ( 20 )" at bounding box center [102, 43] width 48 height 9
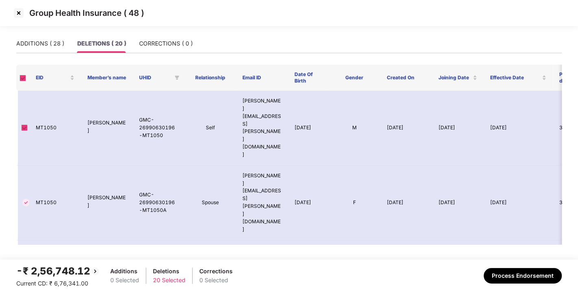
click at [18, 15] on img at bounding box center [18, 13] width 13 height 13
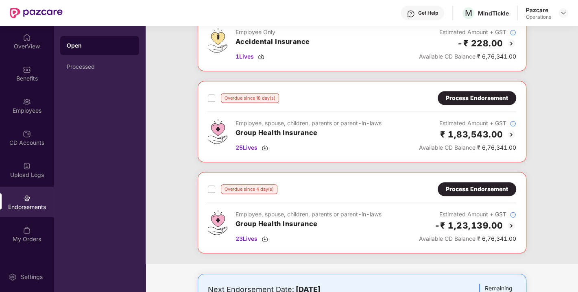
scroll to position [357, 0]
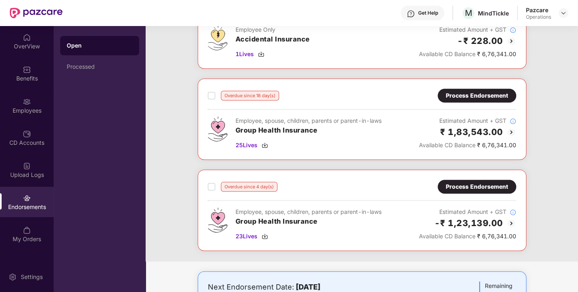
click at [458, 96] on div "Process Endorsement" at bounding box center [477, 95] width 62 height 9
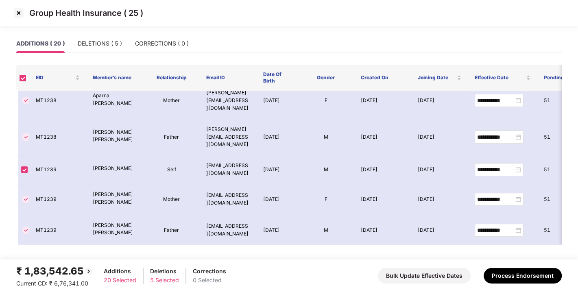
scroll to position [0, 0]
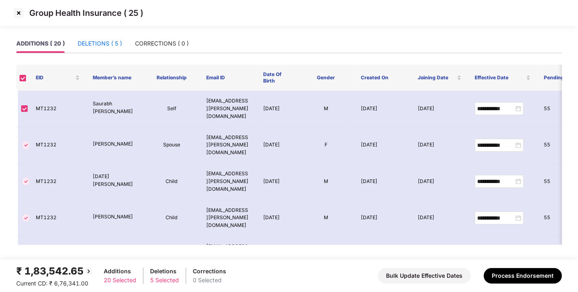
click at [102, 44] on div "DELETIONS ( 5 )" at bounding box center [100, 43] width 44 height 9
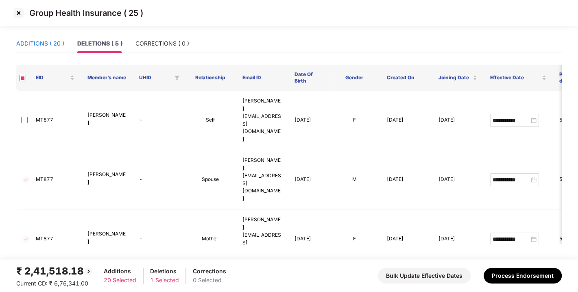
click at [37, 41] on div "ADDITIONS ( 20 )" at bounding box center [40, 43] width 48 height 9
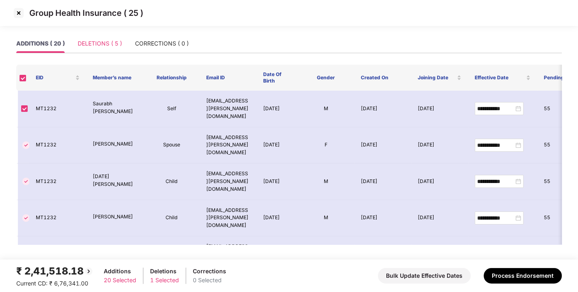
click at [98, 38] on div "DELETIONS ( 5 )" at bounding box center [100, 43] width 44 height 19
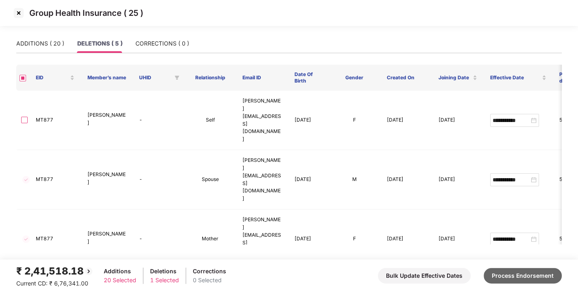
click at [512, 269] on button "Process Endorsement" at bounding box center [523, 275] width 78 height 15
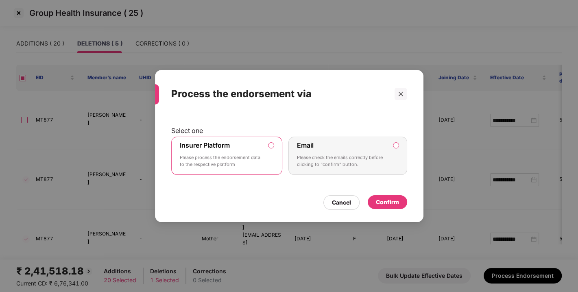
click at [387, 200] on div "Confirm" at bounding box center [387, 202] width 23 height 9
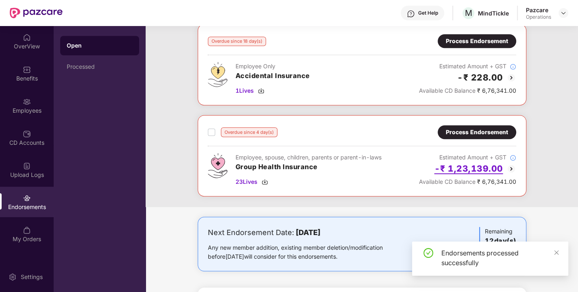
scroll to position [412, 0]
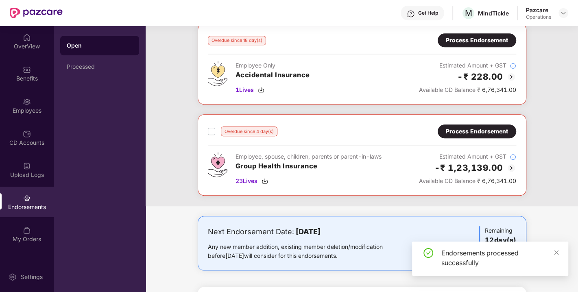
click at [473, 134] on div "Process Endorsement" at bounding box center [477, 131] width 78 height 14
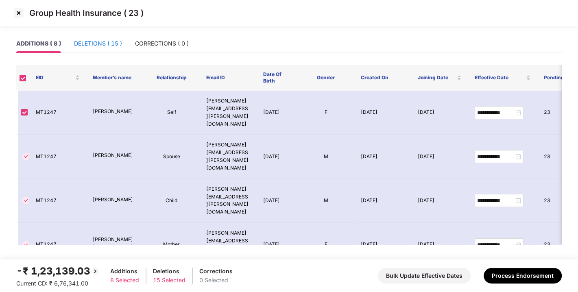
click at [92, 41] on div "DELETIONS ( 15 )" at bounding box center [98, 43] width 48 height 9
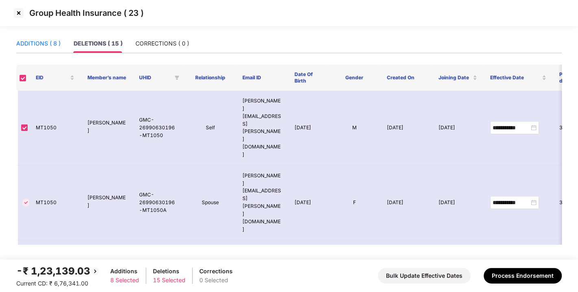
click at [36, 43] on div "ADDITIONS ( 8 )" at bounding box center [38, 43] width 44 height 9
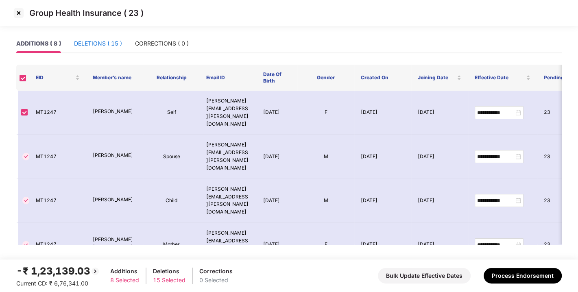
click at [96, 39] on div "DELETIONS ( 15 )" at bounding box center [98, 43] width 48 height 9
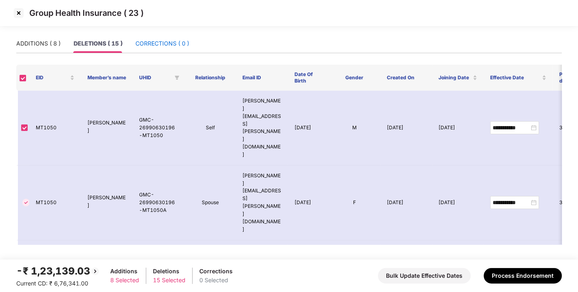
click at [171, 41] on div "CORRECTIONS ( 0 )" at bounding box center [162, 43] width 54 height 9
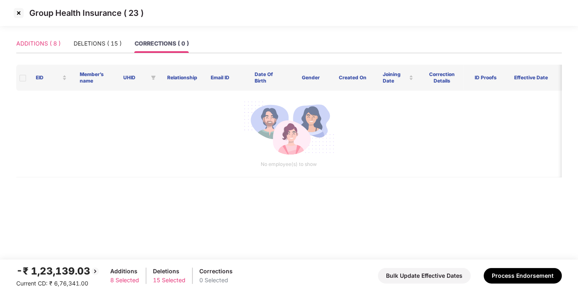
click at [30, 49] on div "ADDITIONS ( 8 )" at bounding box center [38, 43] width 44 height 19
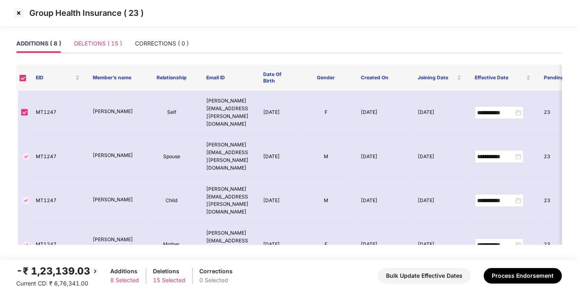
click at [92, 49] on div "DELETIONS ( 15 )" at bounding box center [98, 43] width 48 height 19
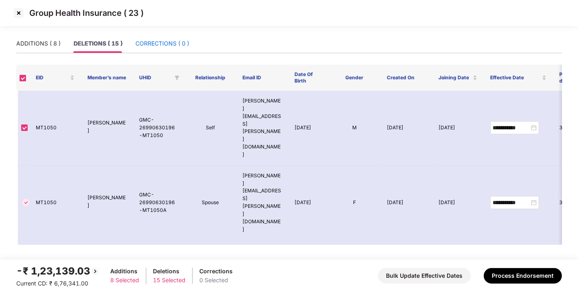
click at [163, 43] on div "CORRECTIONS ( 0 )" at bounding box center [162, 43] width 54 height 9
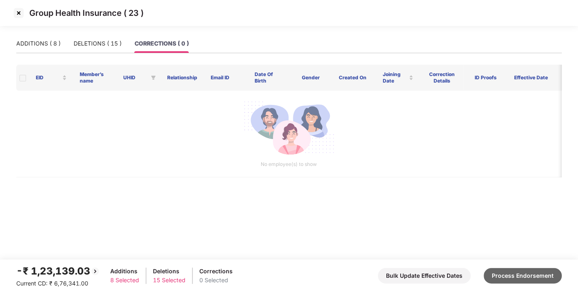
click at [514, 279] on button "Process Endorsement" at bounding box center [523, 275] width 78 height 15
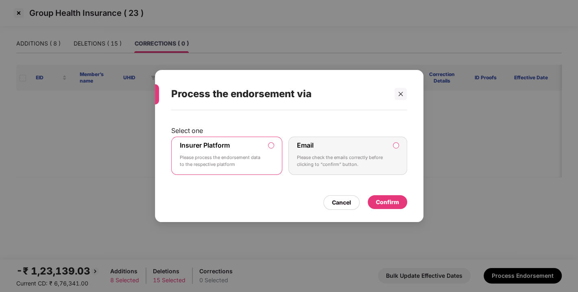
click at [397, 201] on div "Confirm" at bounding box center [387, 202] width 23 height 9
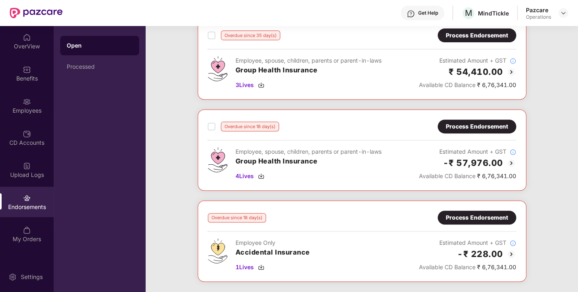
scroll to position [233, 0]
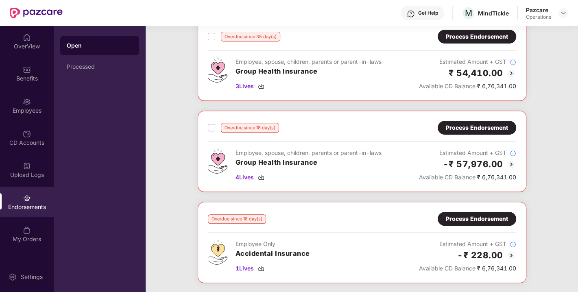
click at [478, 123] on div "Process Endorsement" at bounding box center [477, 127] width 62 height 9
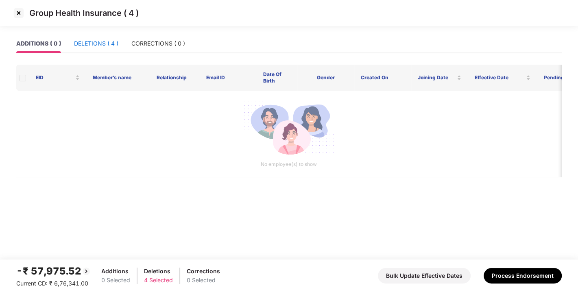
click at [91, 41] on div "DELETIONS ( 4 )" at bounding box center [96, 43] width 44 height 9
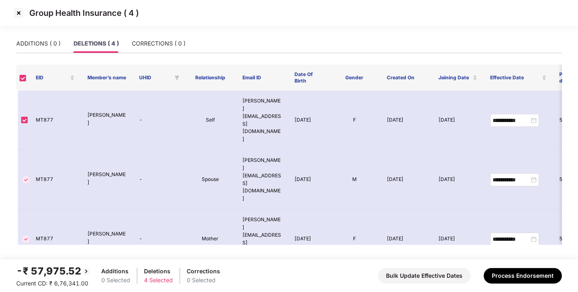
click at [17, 15] on img at bounding box center [18, 13] width 13 height 13
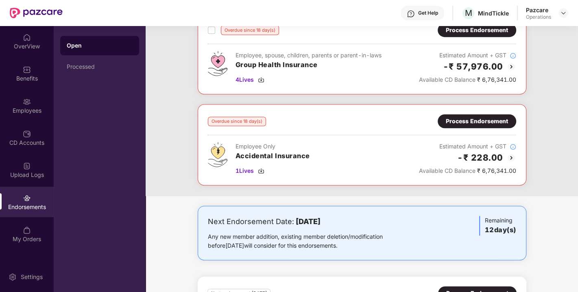
scroll to position [331, 0]
click at [475, 117] on div "Process Endorsement" at bounding box center [477, 121] width 62 height 9
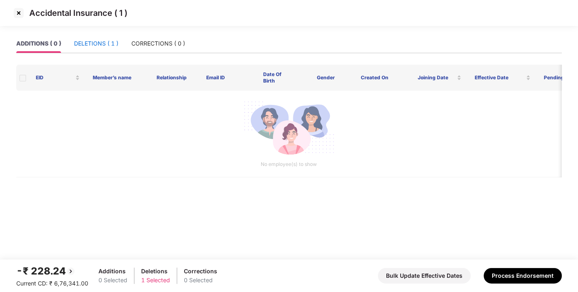
click at [87, 43] on div "DELETIONS ( 1 )" at bounding box center [96, 43] width 44 height 9
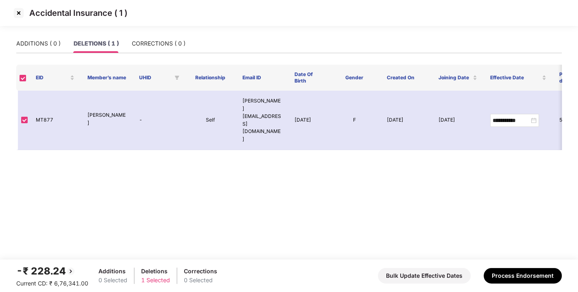
click at [21, 11] on img at bounding box center [18, 13] width 13 height 13
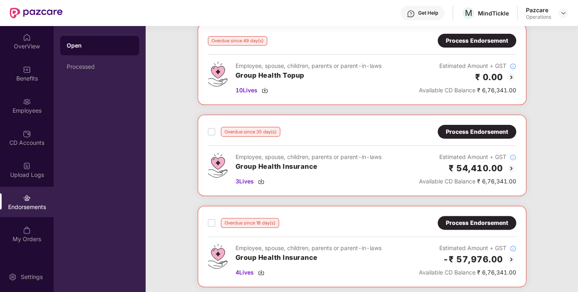
scroll to position [205, 0]
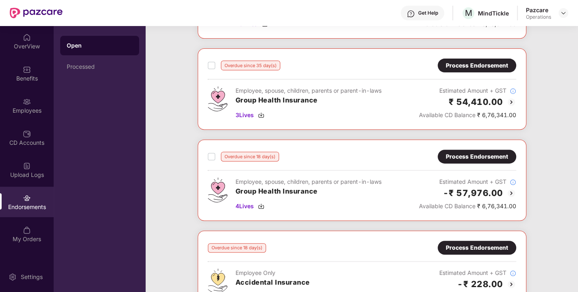
click at [468, 150] on div "Process Endorsement" at bounding box center [477, 157] width 78 height 14
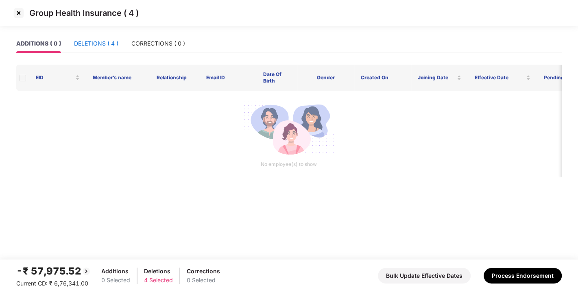
click at [94, 46] on div "DELETIONS ( 4 )" at bounding box center [96, 43] width 44 height 9
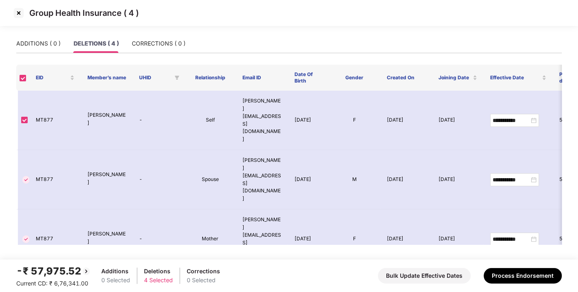
click at [16, 9] on img at bounding box center [18, 13] width 13 height 13
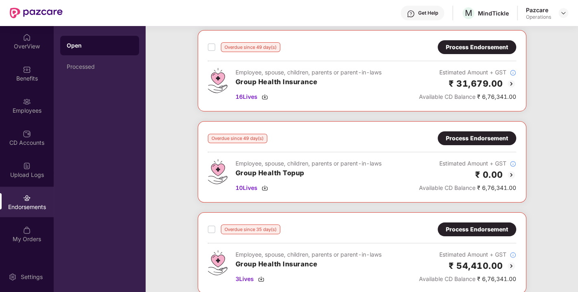
scroll to position [0, 0]
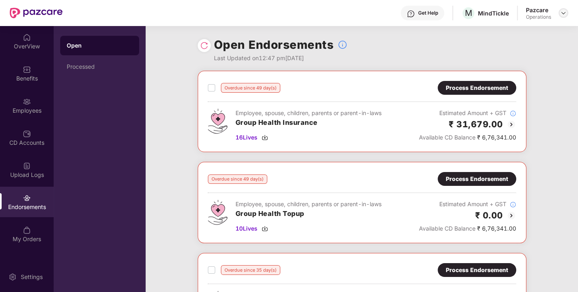
click at [560, 11] on img at bounding box center [563, 13] width 7 height 7
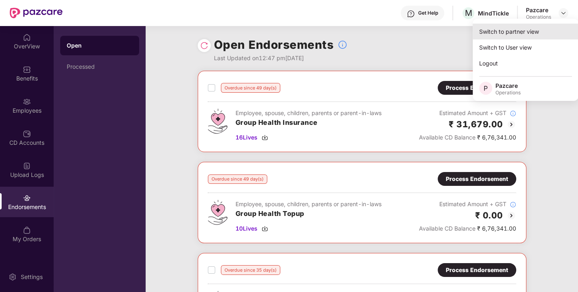
click at [521, 27] on div "Switch to partner view" at bounding box center [526, 32] width 106 height 16
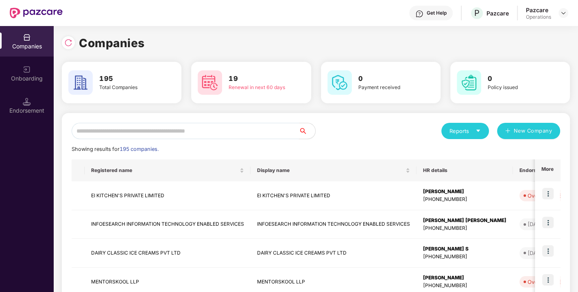
click at [223, 130] on input "text" at bounding box center [185, 131] width 227 height 16
click at [205, 131] on input "text" at bounding box center [185, 131] width 227 height 16
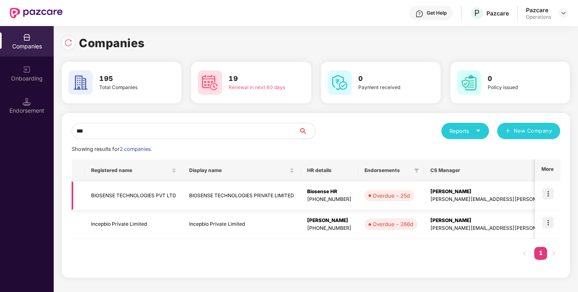
type input "***"
click at [121, 195] on td "BIOSENSE TECHNOLOGIES PVT LTD" at bounding box center [134, 195] width 98 height 29
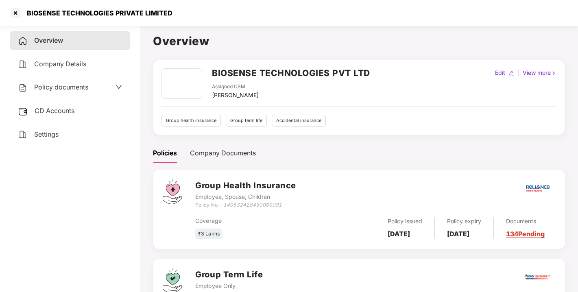
click at [56, 87] on span "Policy documents" at bounding box center [61, 87] width 54 height 8
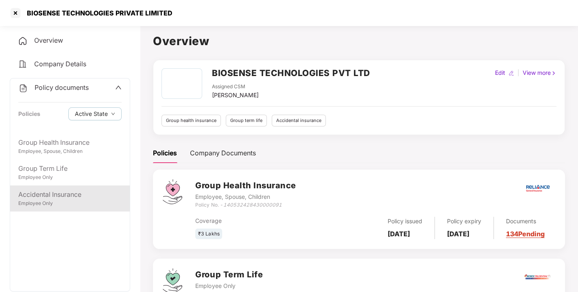
click at [43, 200] on div "Employee Only" at bounding box center [69, 204] width 103 height 8
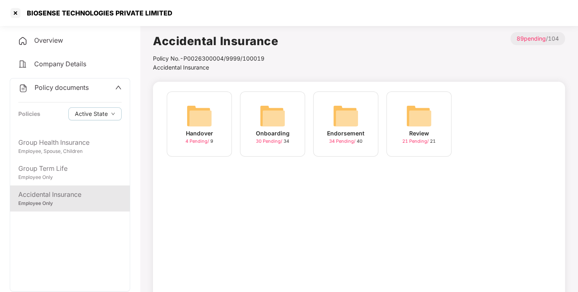
click at [361, 124] on div "Endorsement 34 Pending / 40" at bounding box center [345, 124] width 65 height 65
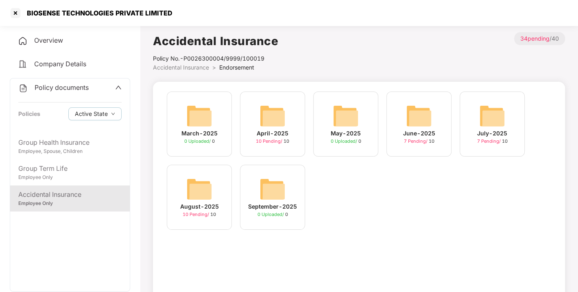
click at [201, 184] on img at bounding box center [199, 189] width 26 height 26
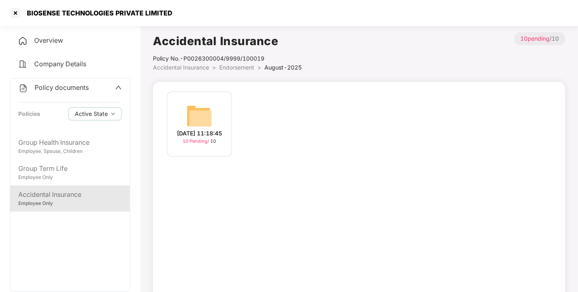
click at [199, 103] on img at bounding box center [199, 116] width 26 height 26
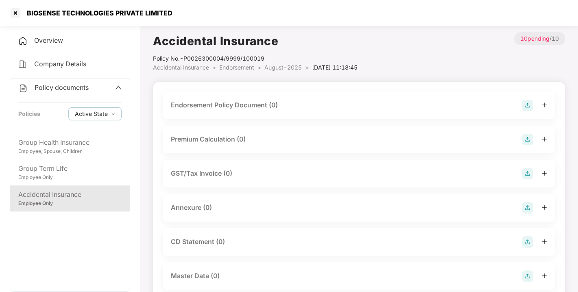
click at [525, 102] on img at bounding box center [527, 105] width 11 height 11
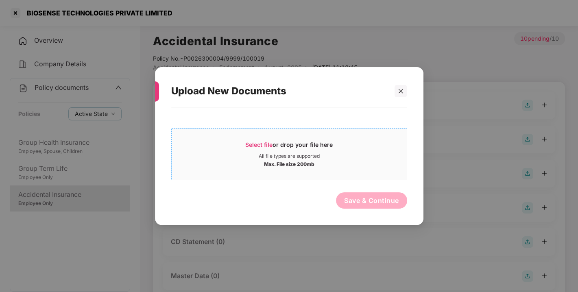
click at [250, 139] on span "Select file or drop your file here All file types are supported Max. File size …" at bounding box center [289, 154] width 235 height 39
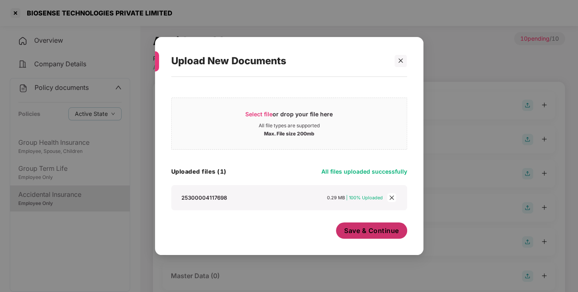
click at [377, 235] on span "Save & Continue" at bounding box center [371, 230] width 55 height 9
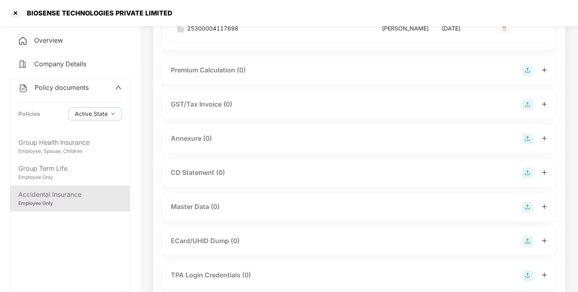
scroll to position [128, 0]
click at [527, 144] on img at bounding box center [527, 138] width 11 height 11
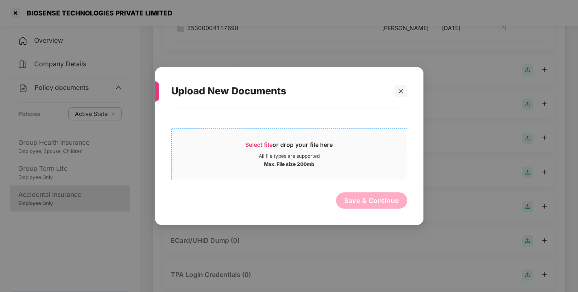
click at [264, 147] on span "Select file" at bounding box center [258, 144] width 27 height 7
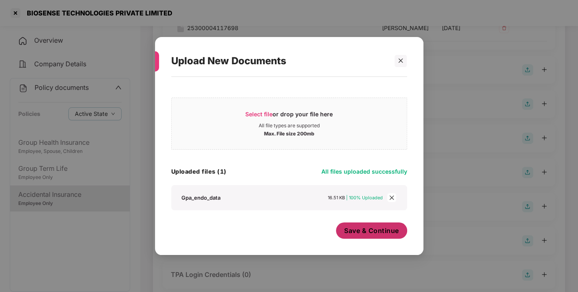
click at [374, 231] on span "Save & Continue" at bounding box center [371, 230] width 55 height 9
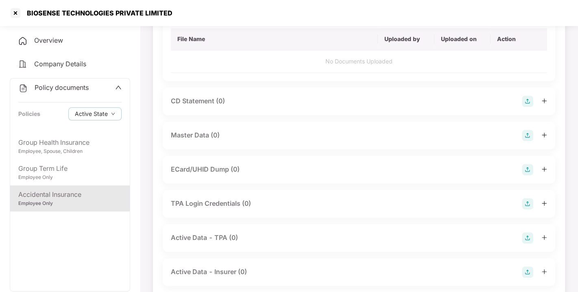
scroll to position [255, 0]
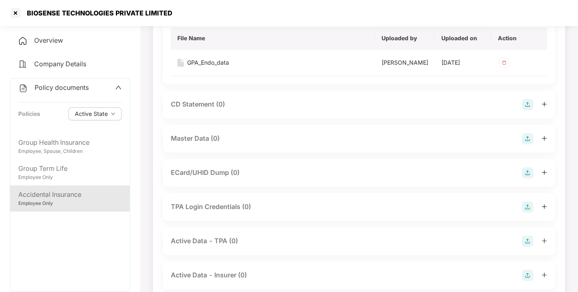
click at [525, 144] on img at bounding box center [527, 138] width 11 height 11
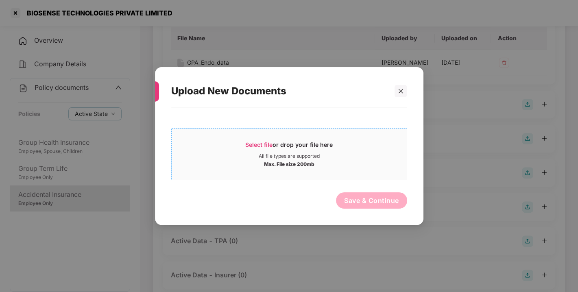
click at [268, 139] on span "Select file or drop your file here All file types are supported Max. File size …" at bounding box center [289, 154] width 235 height 39
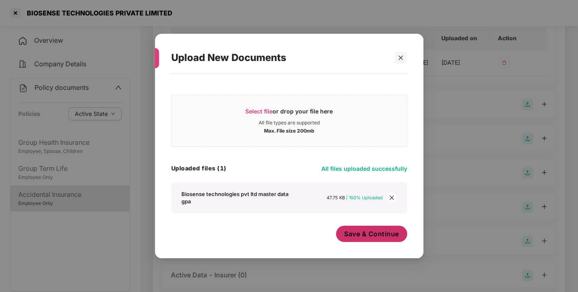
click at [361, 234] on span "Save & Continue" at bounding box center [371, 233] width 55 height 9
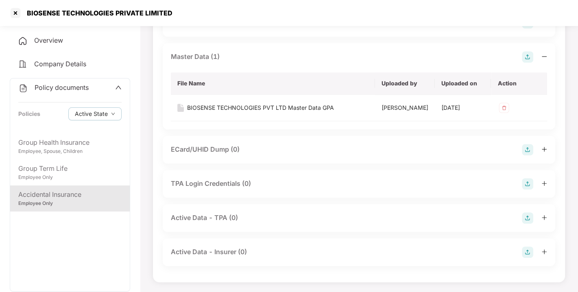
scroll to position [0, 0]
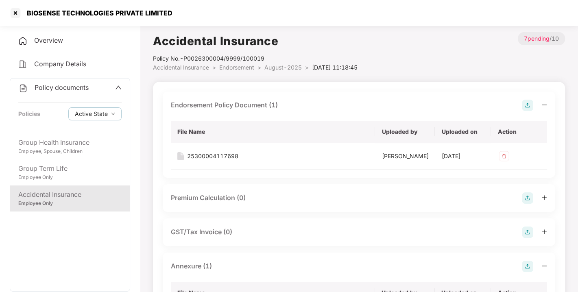
click at [232, 67] on span "Endorsement" at bounding box center [236, 67] width 35 height 7
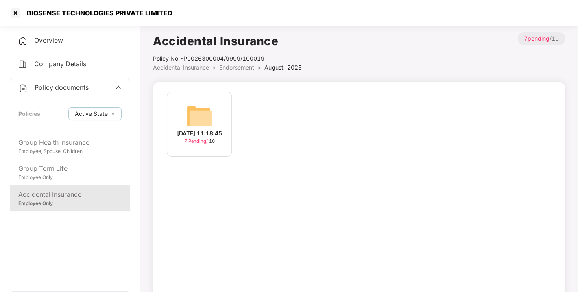
click at [232, 67] on span "Endorsement" at bounding box center [236, 67] width 35 height 7
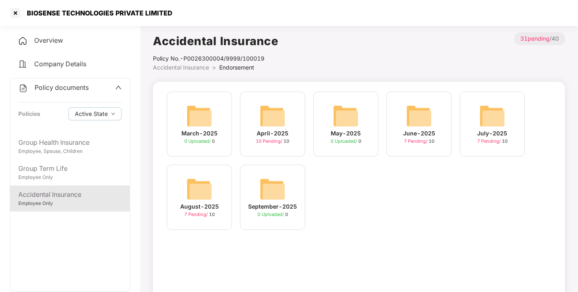
click at [232, 67] on span "Endorsement" at bounding box center [236, 67] width 35 height 7
click at [61, 87] on span "Policy documents" at bounding box center [62, 87] width 54 height 8
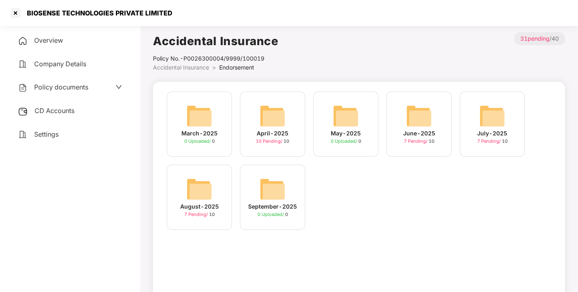
click at [61, 111] on span "CD Accounts" at bounding box center [55, 111] width 40 height 8
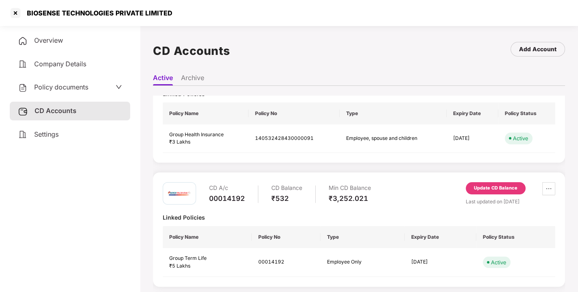
scroll to position [172, 0]
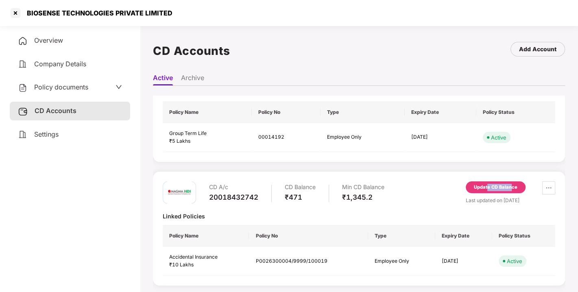
drag, startPoint x: 511, startPoint y: 172, endPoint x: 488, endPoint y: 194, distance: 32.5
click at [488, 194] on div "CD A/c 20018432742 CD Balance ₹471 Min CD Balance ₹1,345.2 Update CD Balance La…" at bounding box center [359, 229] width 412 height 114
click at [488, 194] on div "Update CD Balance" at bounding box center [496, 188] width 60 height 15
click at [485, 191] on div "Update CD Balance" at bounding box center [496, 187] width 60 height 12
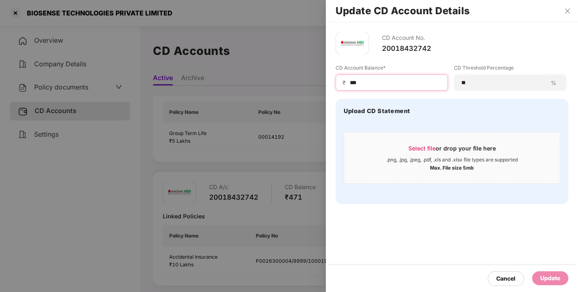
drag, startPoint x: 372, startPoint y: 81, endPoint x: 314, endPoint y: 89, distance: 58.3
click at [314, 89] on div "Update CD Account Details CD Account No. 20018432742 CD Account Balance* ₹ *** …" at bounding box center [289, 146] width 578 height 292
type input "***"
click at [550, 278] on div "Update" at bounding box center [550, 278] width 20 height 9
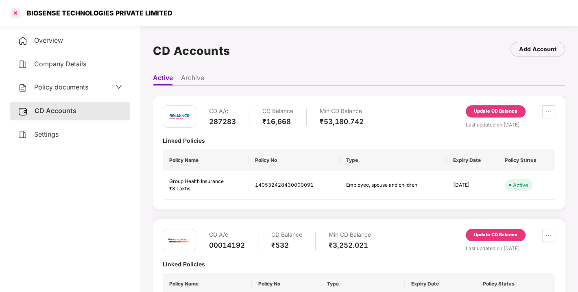
click at [13, 11] on div at bounding box center [15, 13] width 13 height 13
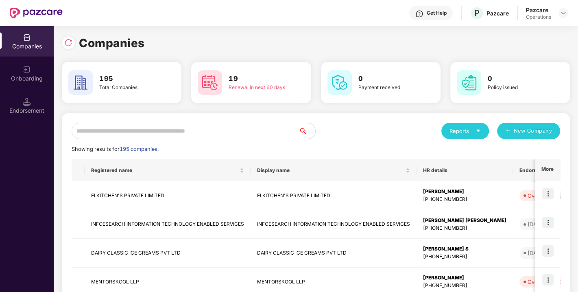
click at [176, 130] on input "text" at bounding box center [185, 131] width 227 height 16
